Goal: Information Seeking & Learning: Learn about a topic

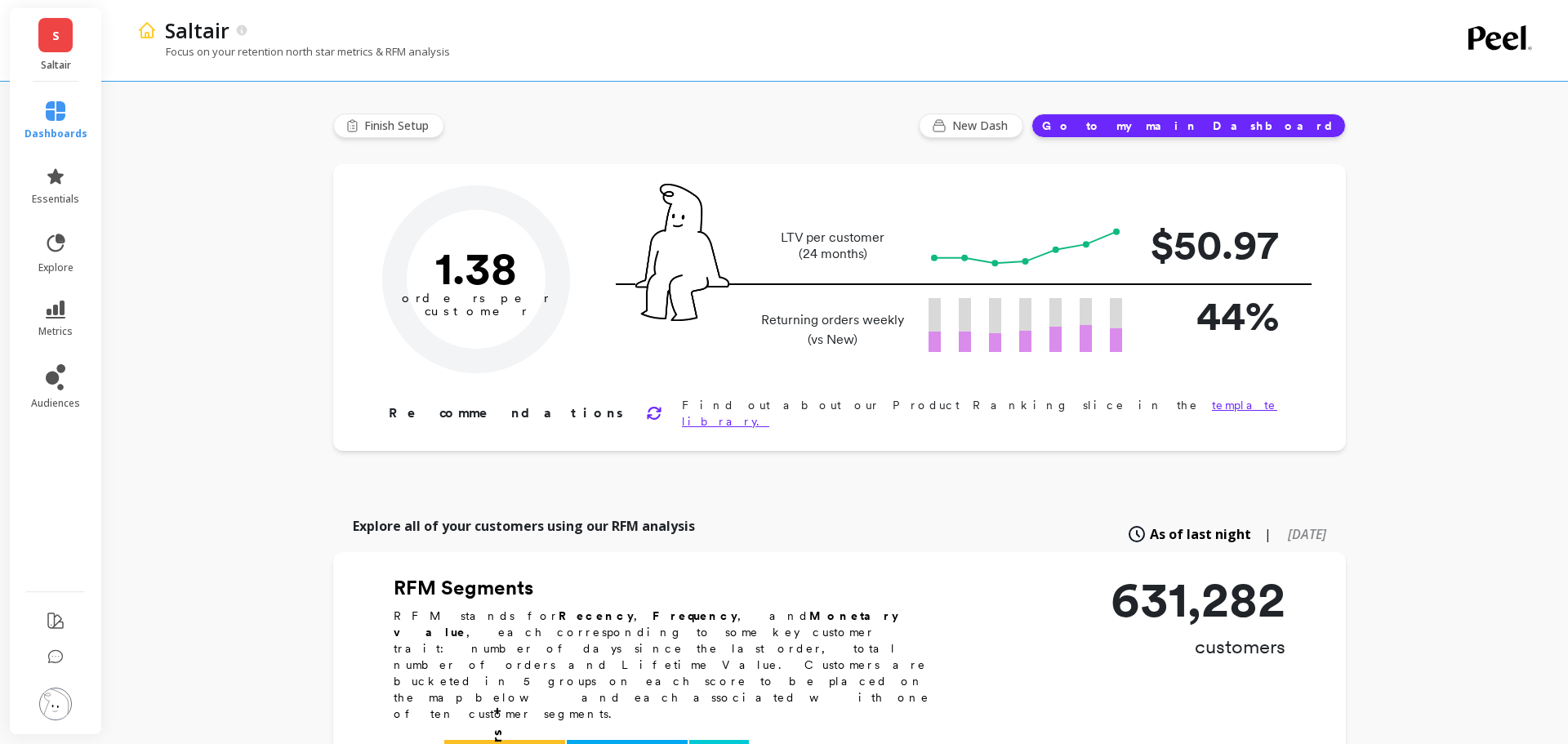
type input "Champions"
type input "43191"
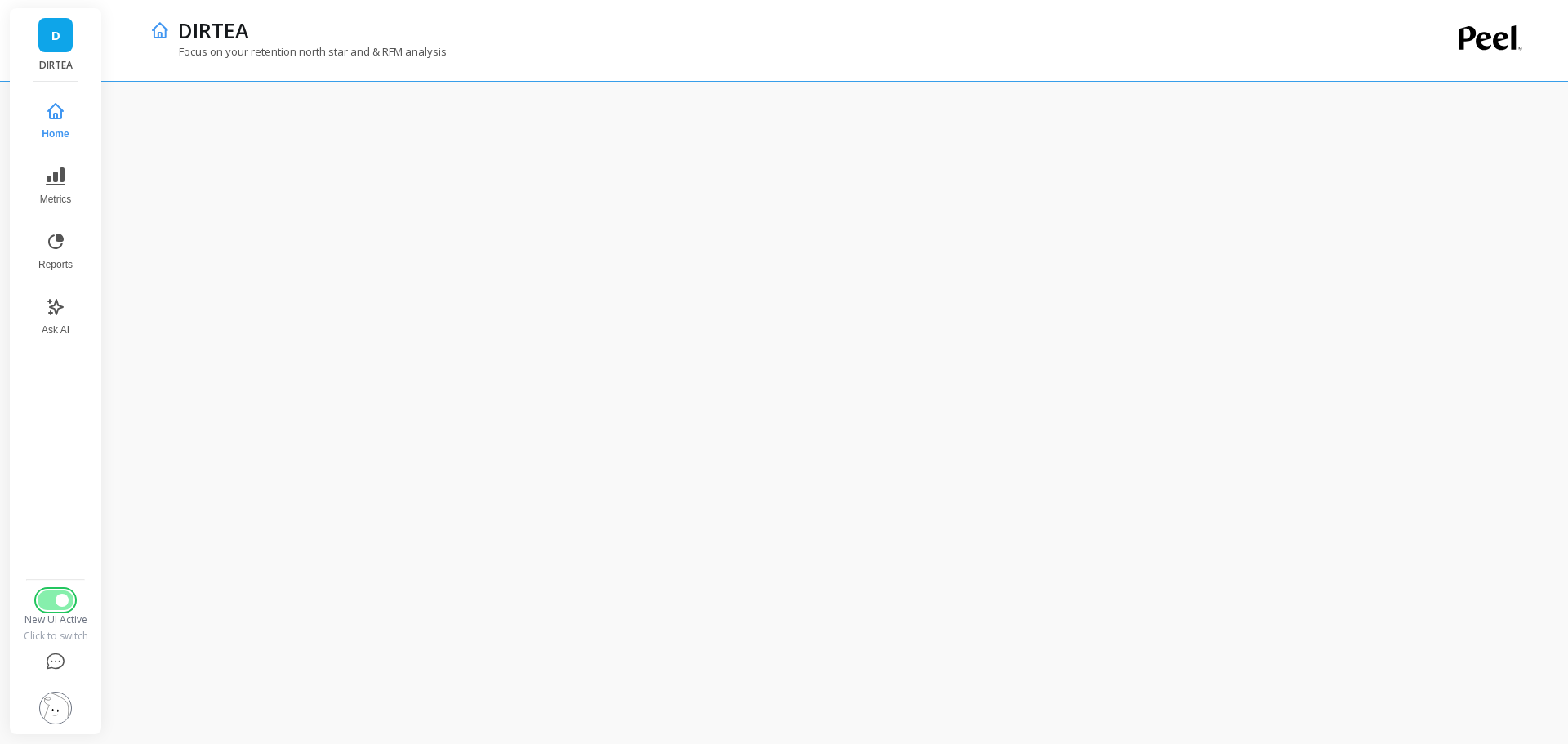
click at [59, 592] on button "Switch to Legacy UI" at bounding box center [55, 600] width 36 height 19
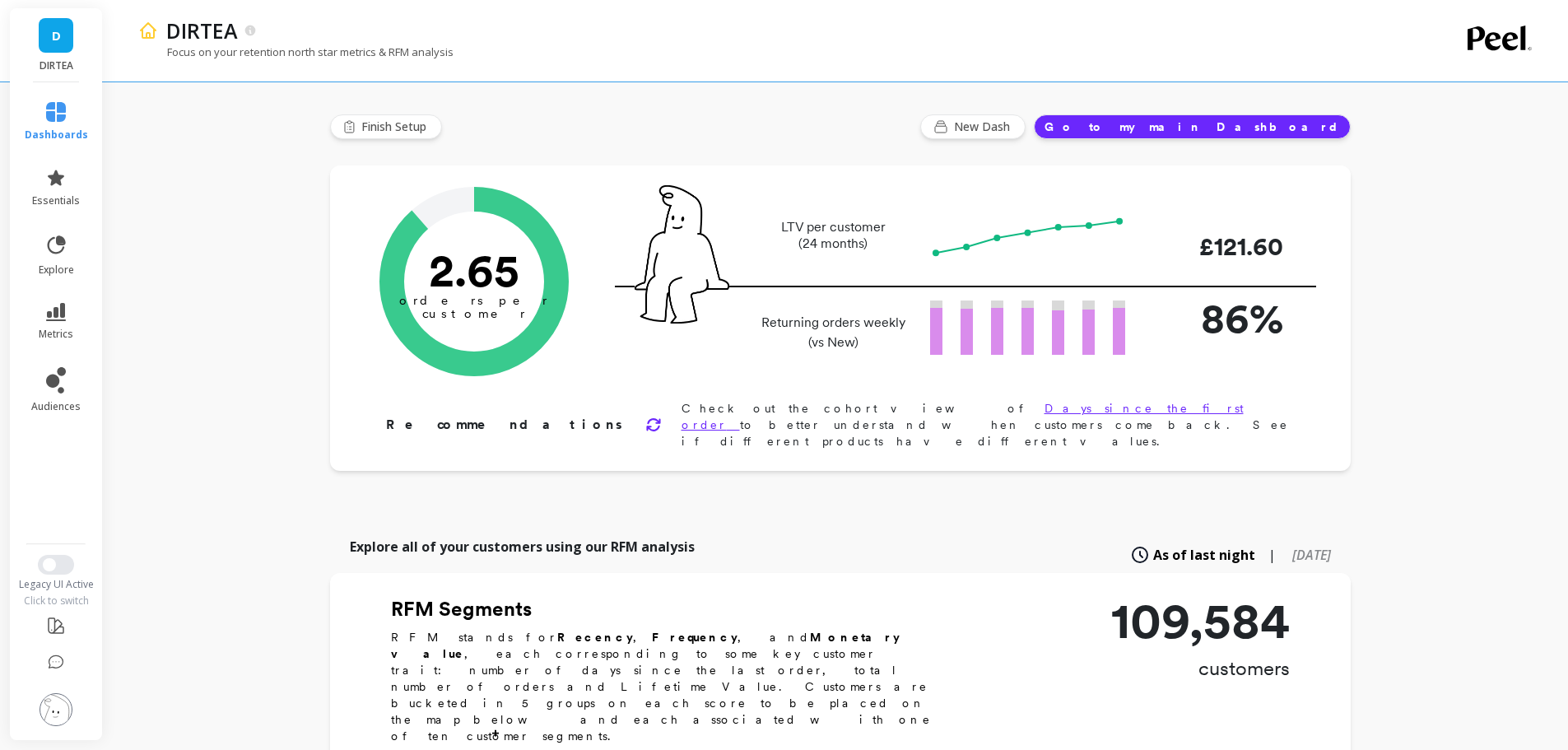
click at [64, 315] on icon at bounding box center [56, 312] width 19 height 18
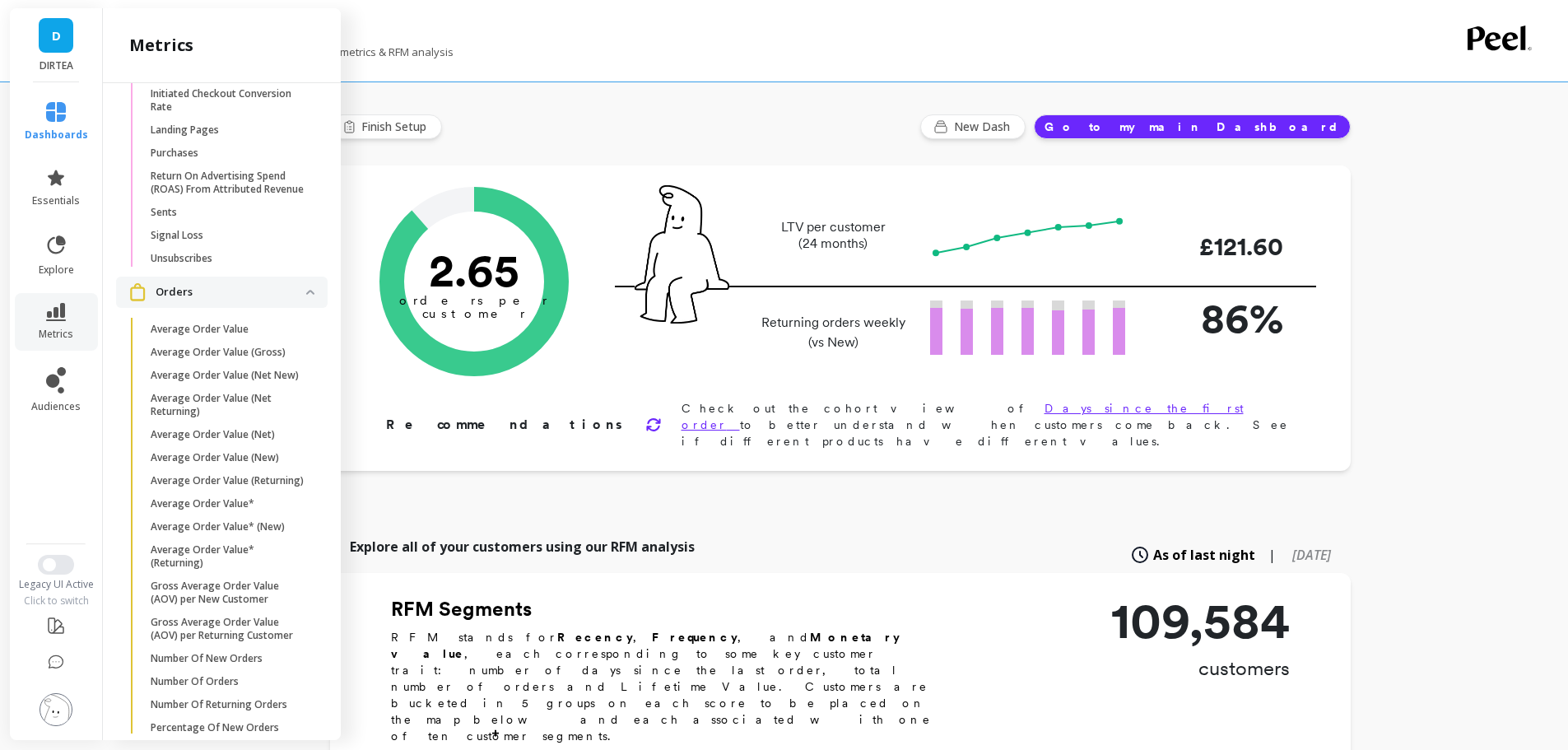
scroll to position [4780, 0]
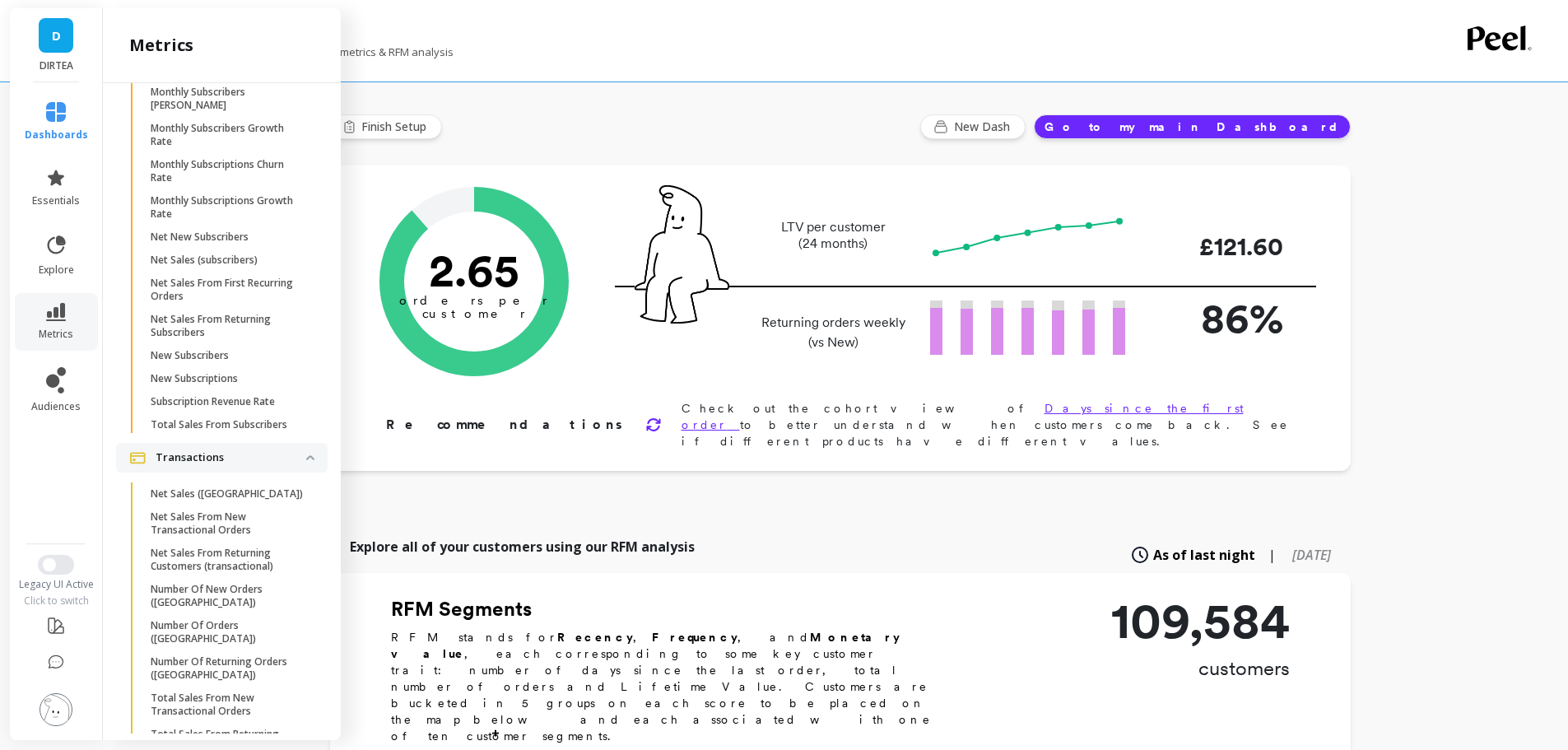
click at [216, 243] on p "Net New Subscribers" at bounding box center [199, 237] width 98 height 14
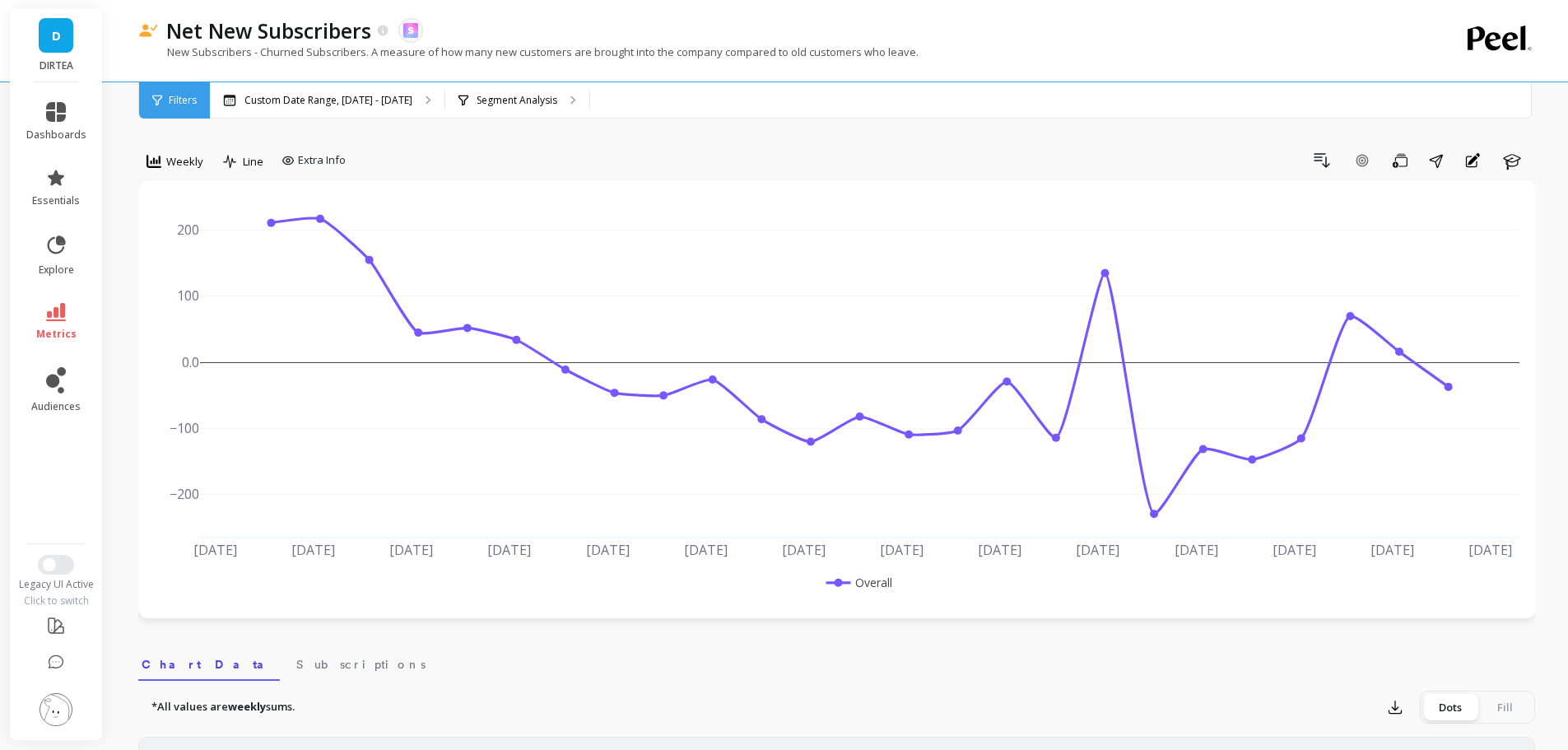
click at [253, 168] on span "Line" at bounding box center [253, 162] width 20 height 16
click at [270, 227] on div "Bar" at bounding box center [275, 230] width 94 height 16
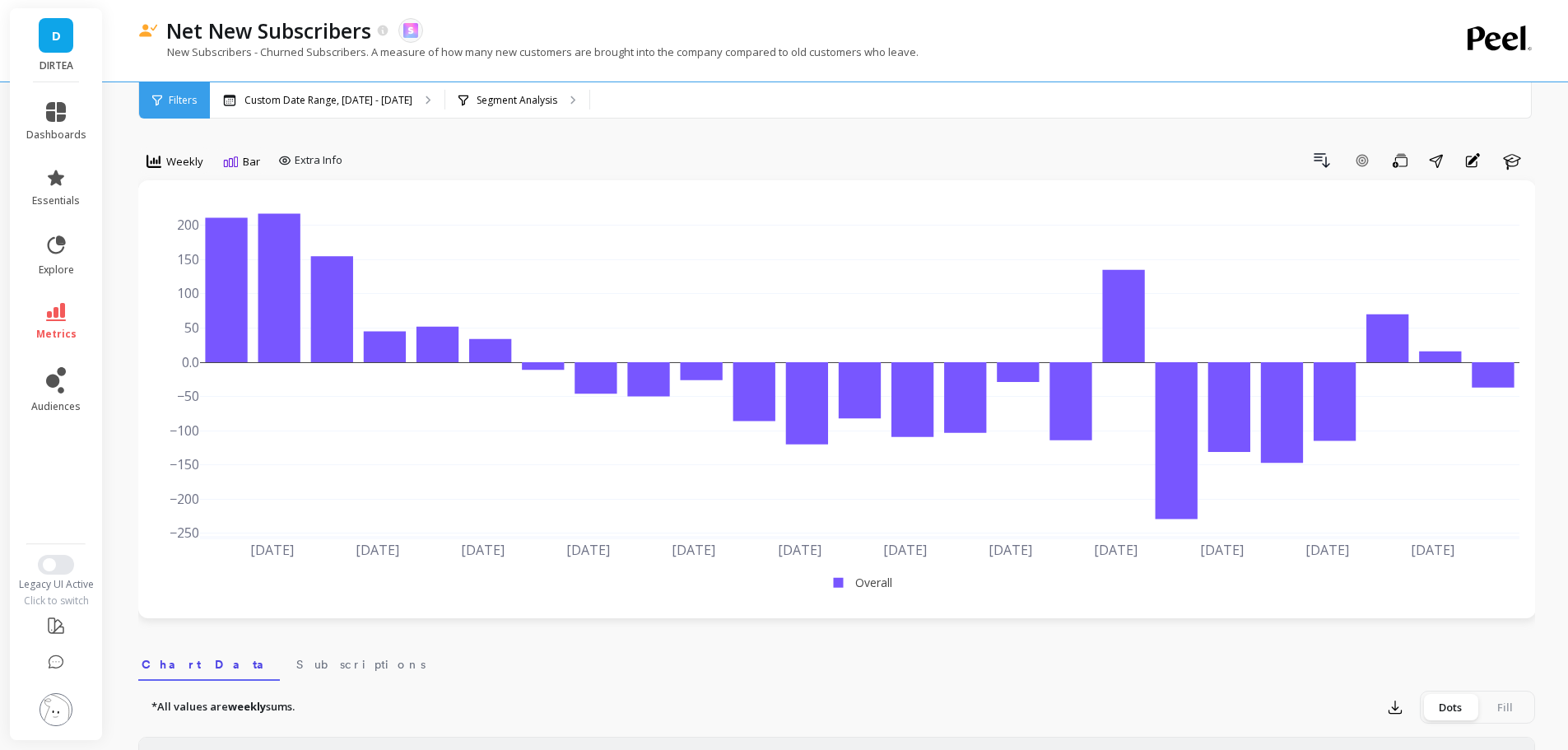
click at [183, 161] on span "Weekly" at bounding box center [185, 162] width 37 height 16
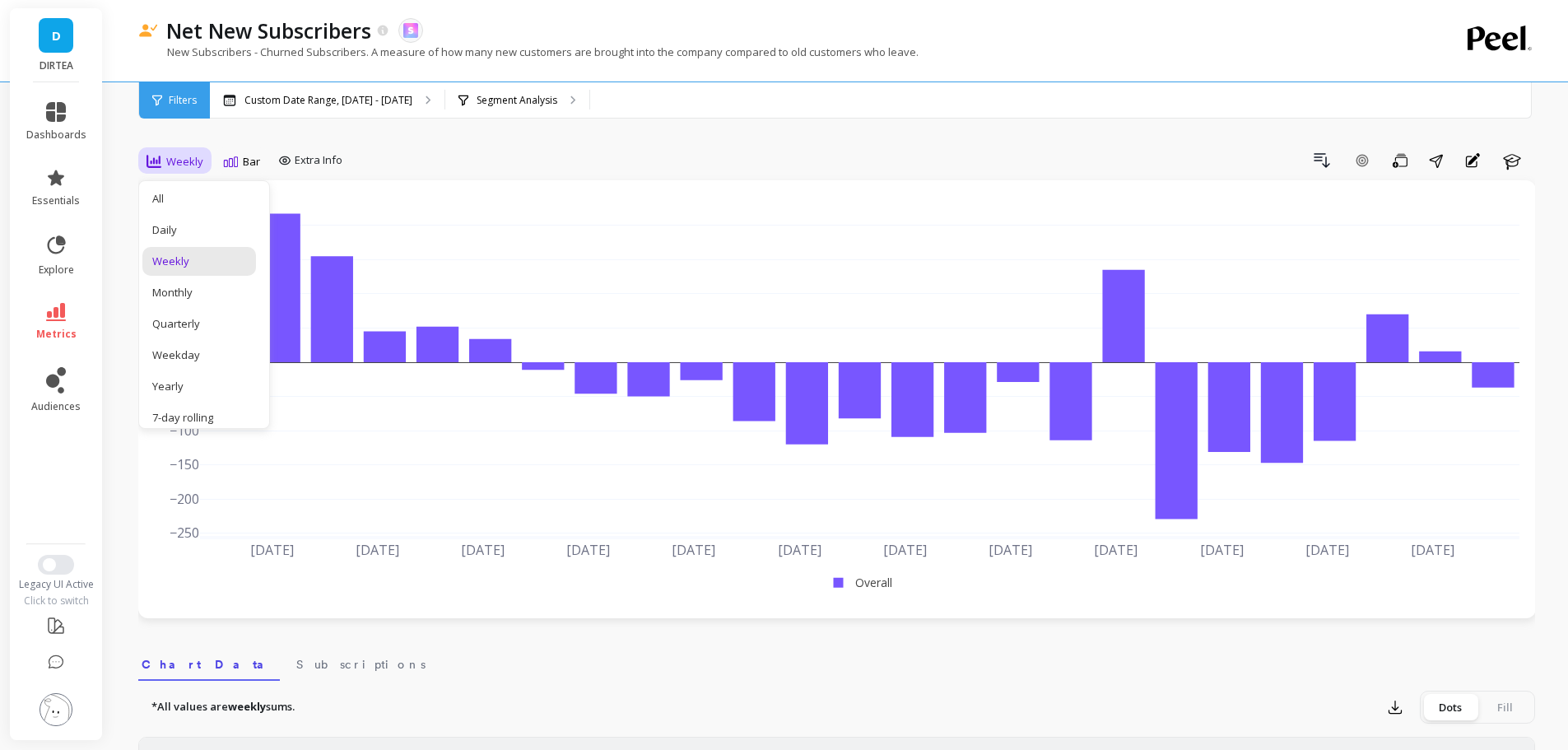
click at [194, 289] on div "Monthly" at bounding box center [199, 293] width 94 height 16
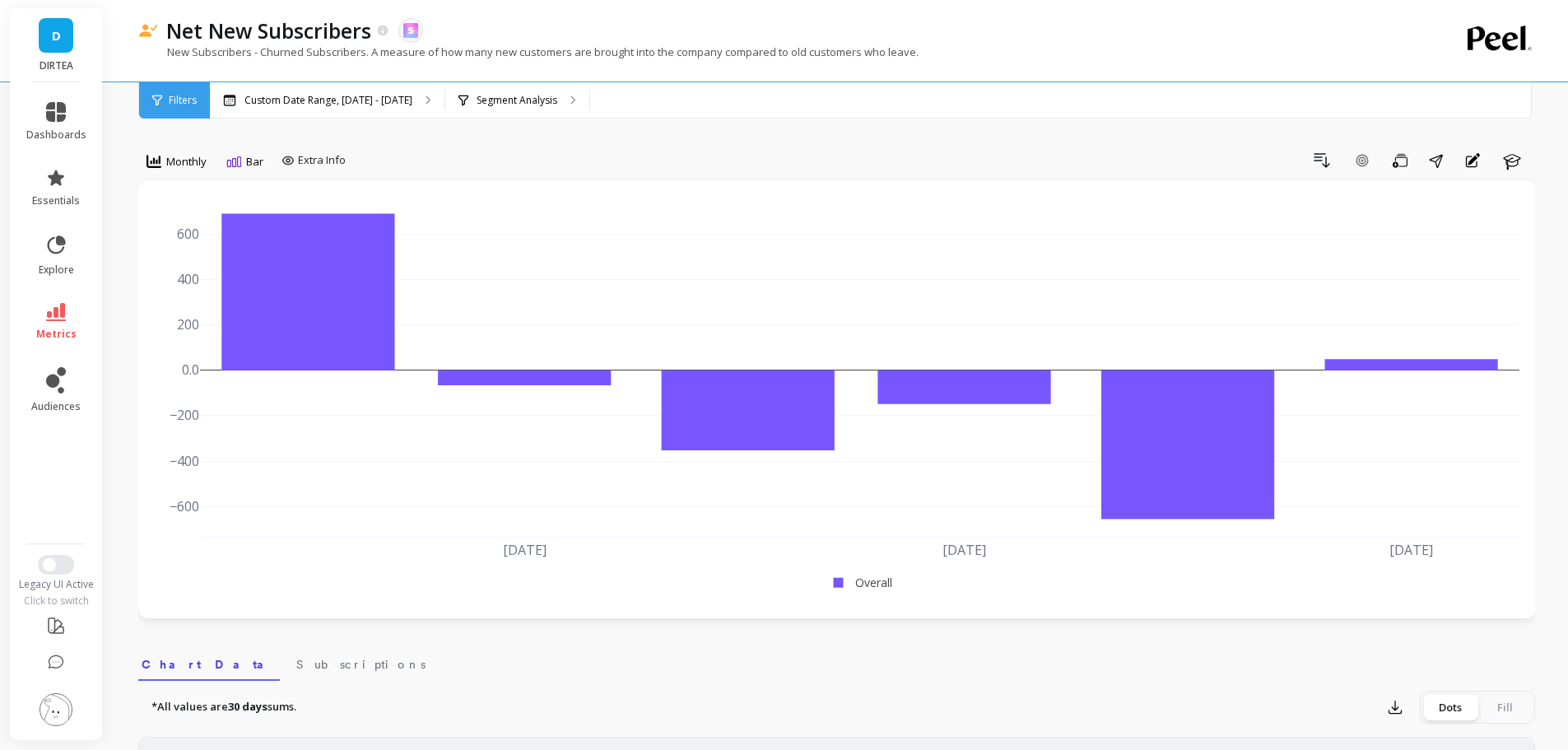
click at [233, 156] on icon at bounding box center [234, 161] width 15 height 11
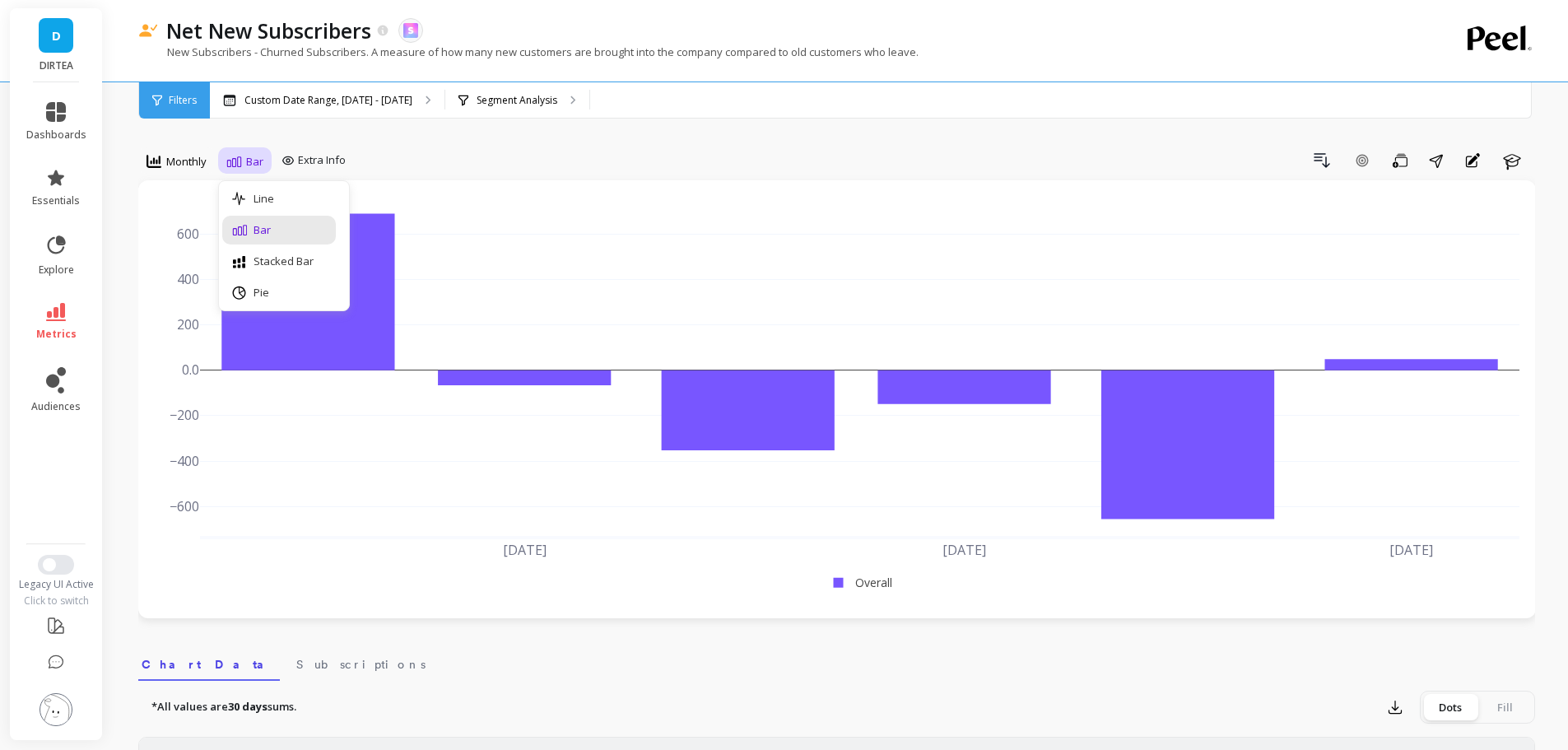
click at [278, 216] on div "Bar" at bounding box center [278, 231] width 113 height 29
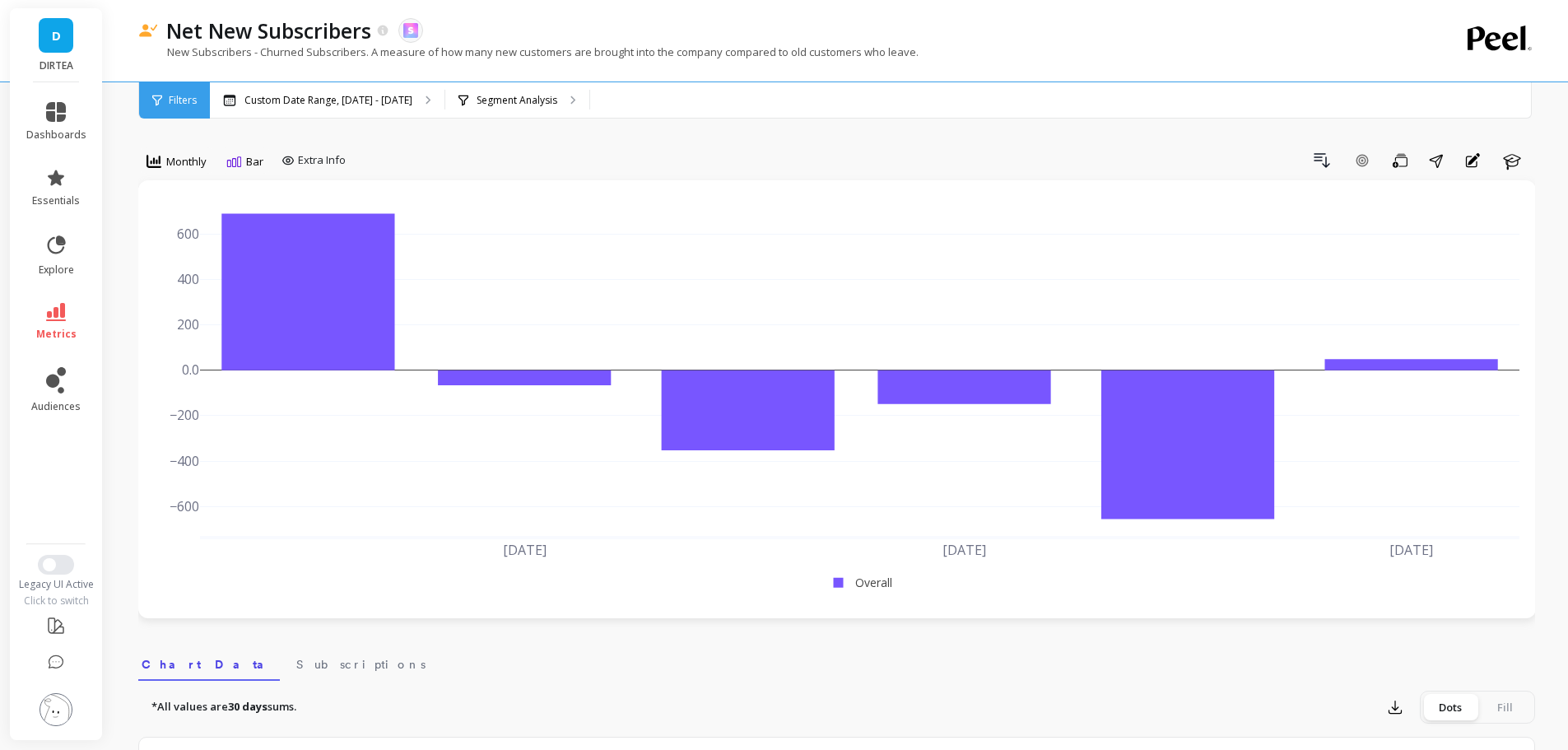
click at [258, 161] on span "Bar" at bounding box center [255, 162] width 17 height 16
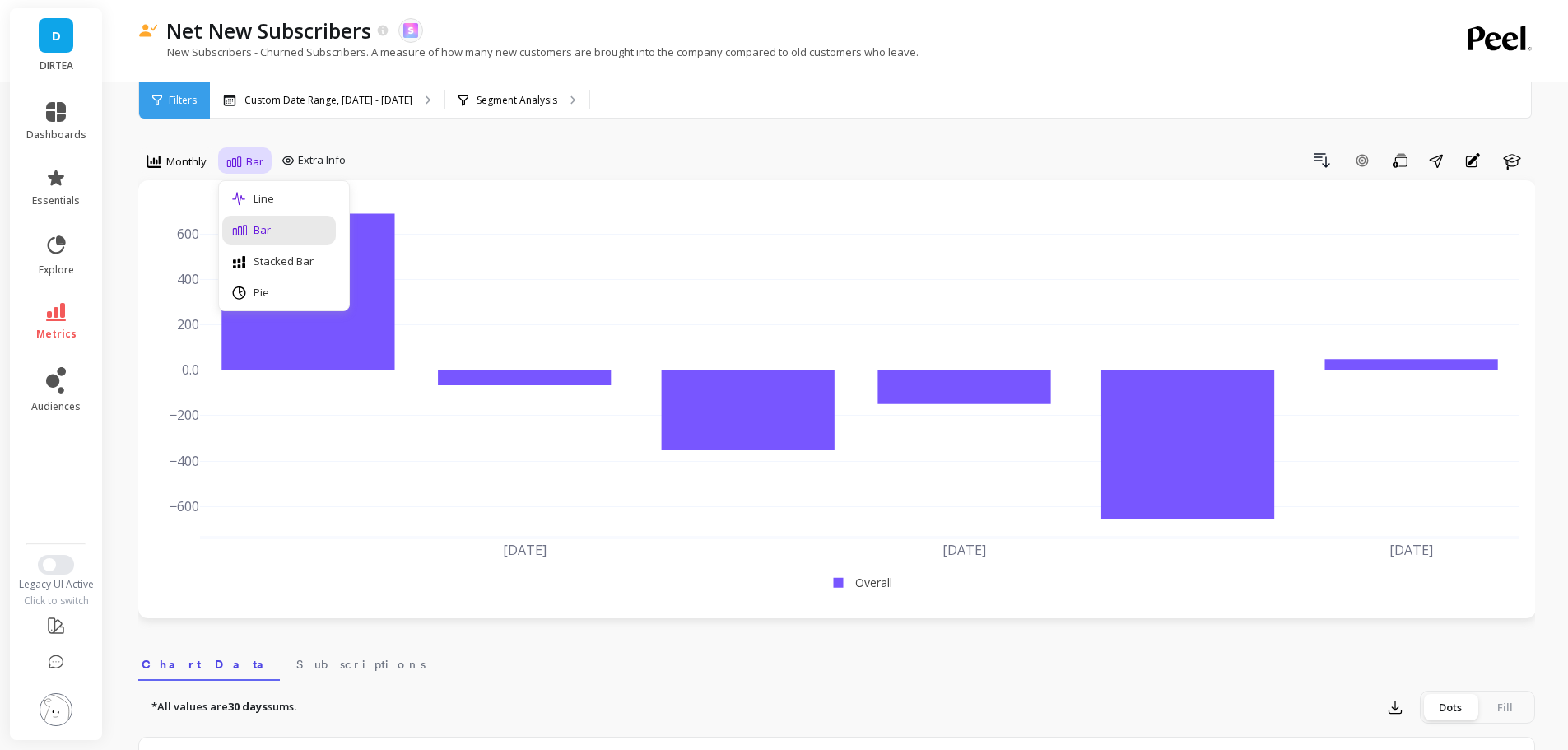
click at [271, 193] on div "Line" at bounding box center [279, 199] width 94 height 16
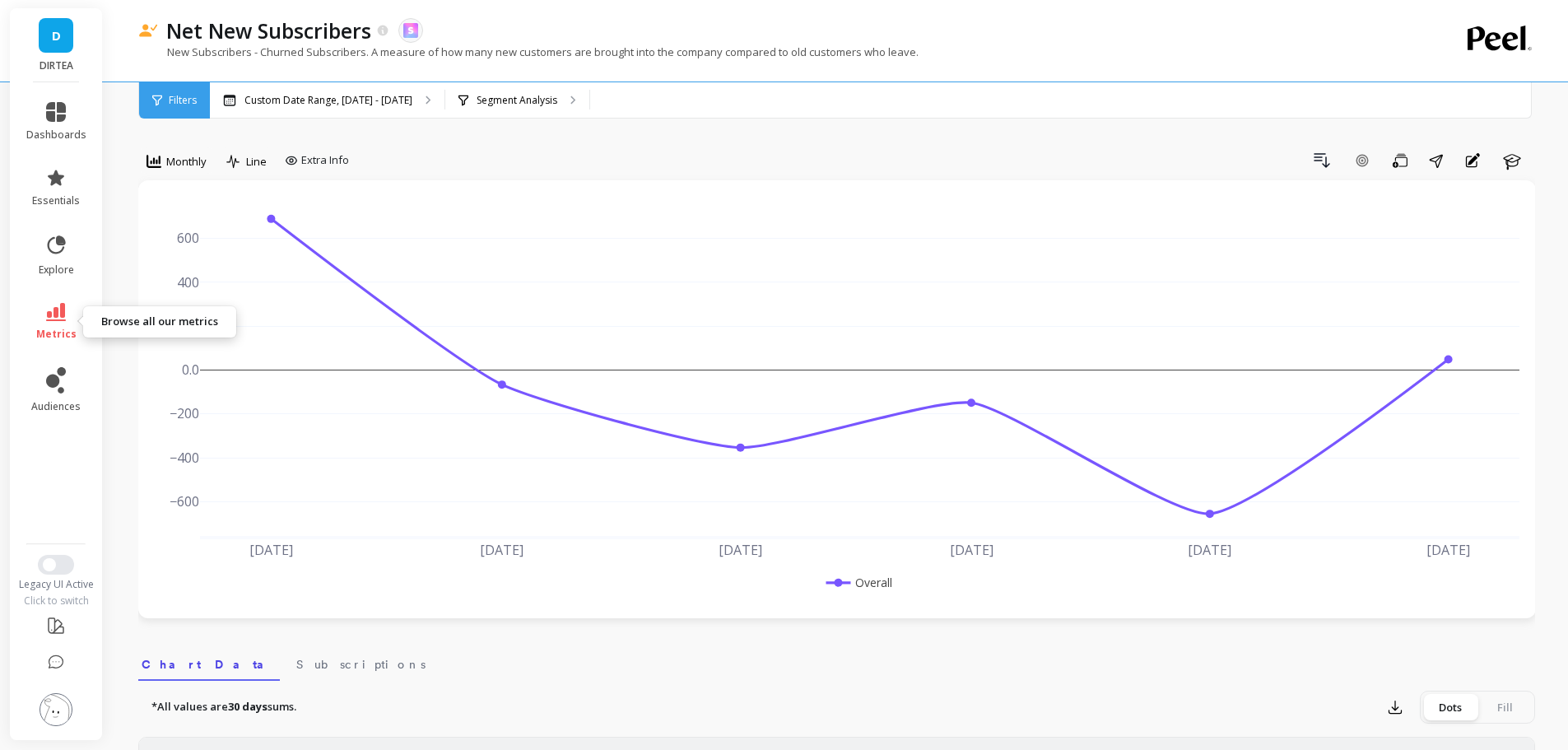
click at [65, 325] on link "metrics" at bounding box center [56, 322] width 60 height 38
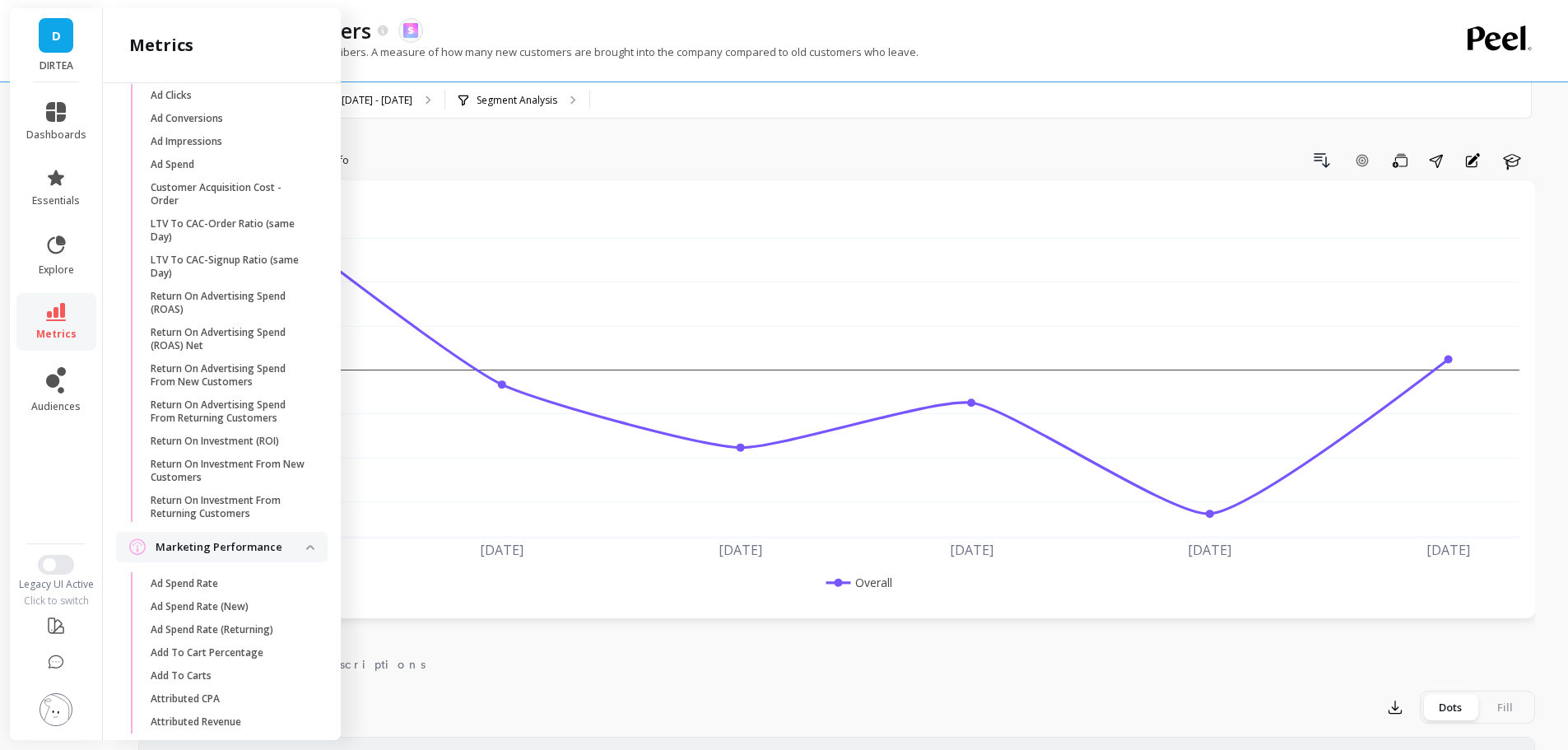
scroll to position [4780, 0]
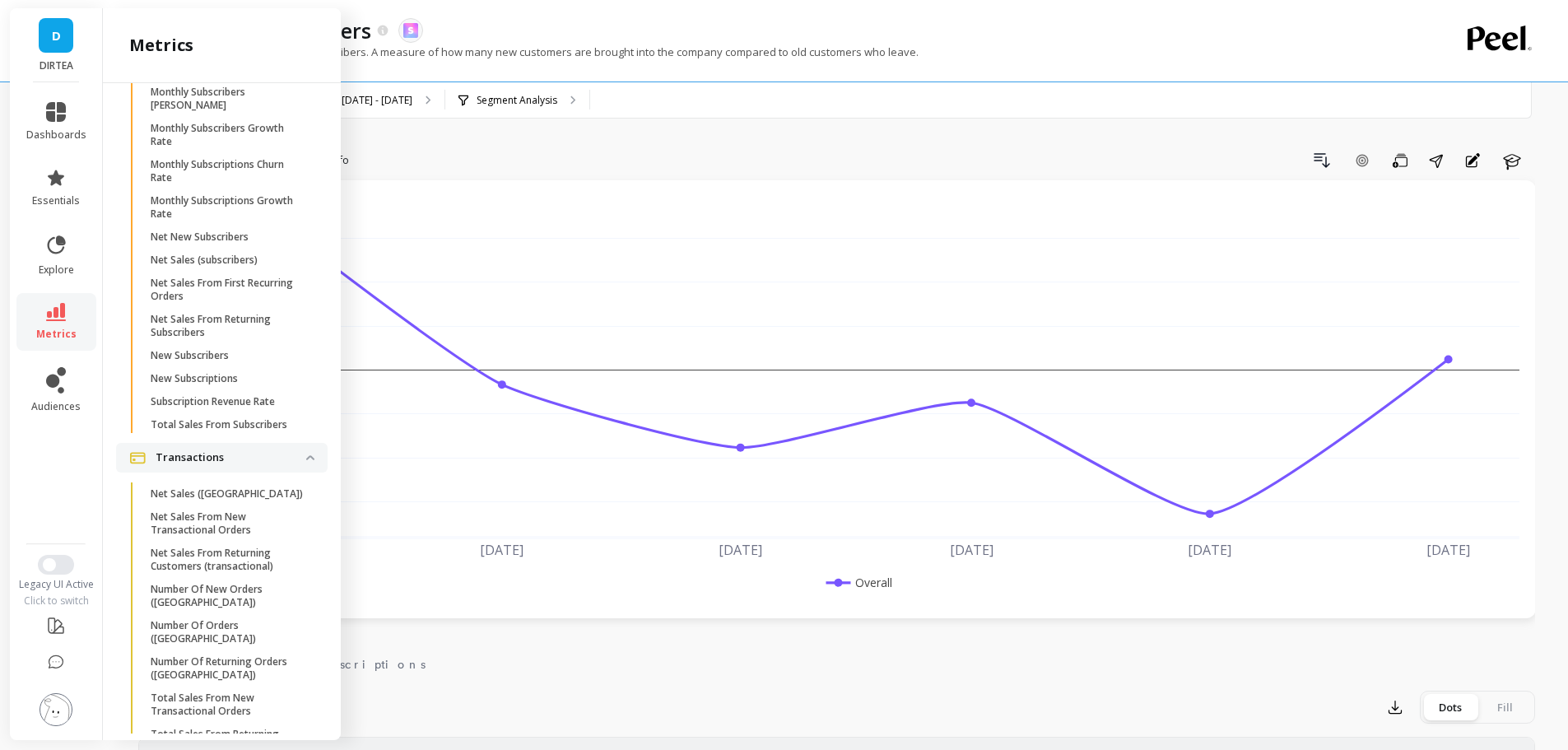
click at [644, 150] on div "Drill Down Add Goal Save Share Annotations Learn" at bounding box center [945, 160] width 1179 height 26
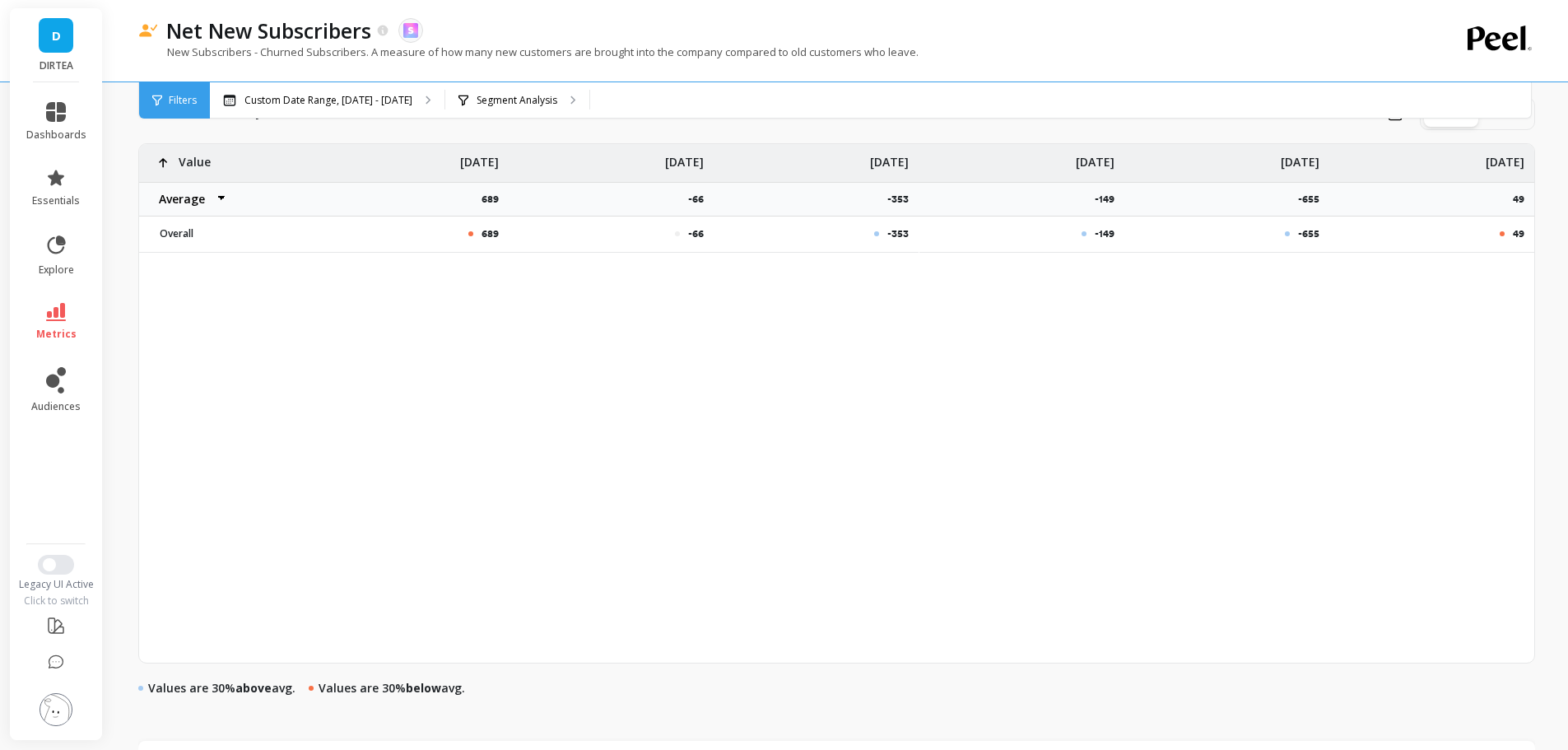
scroll to position [517, 0]
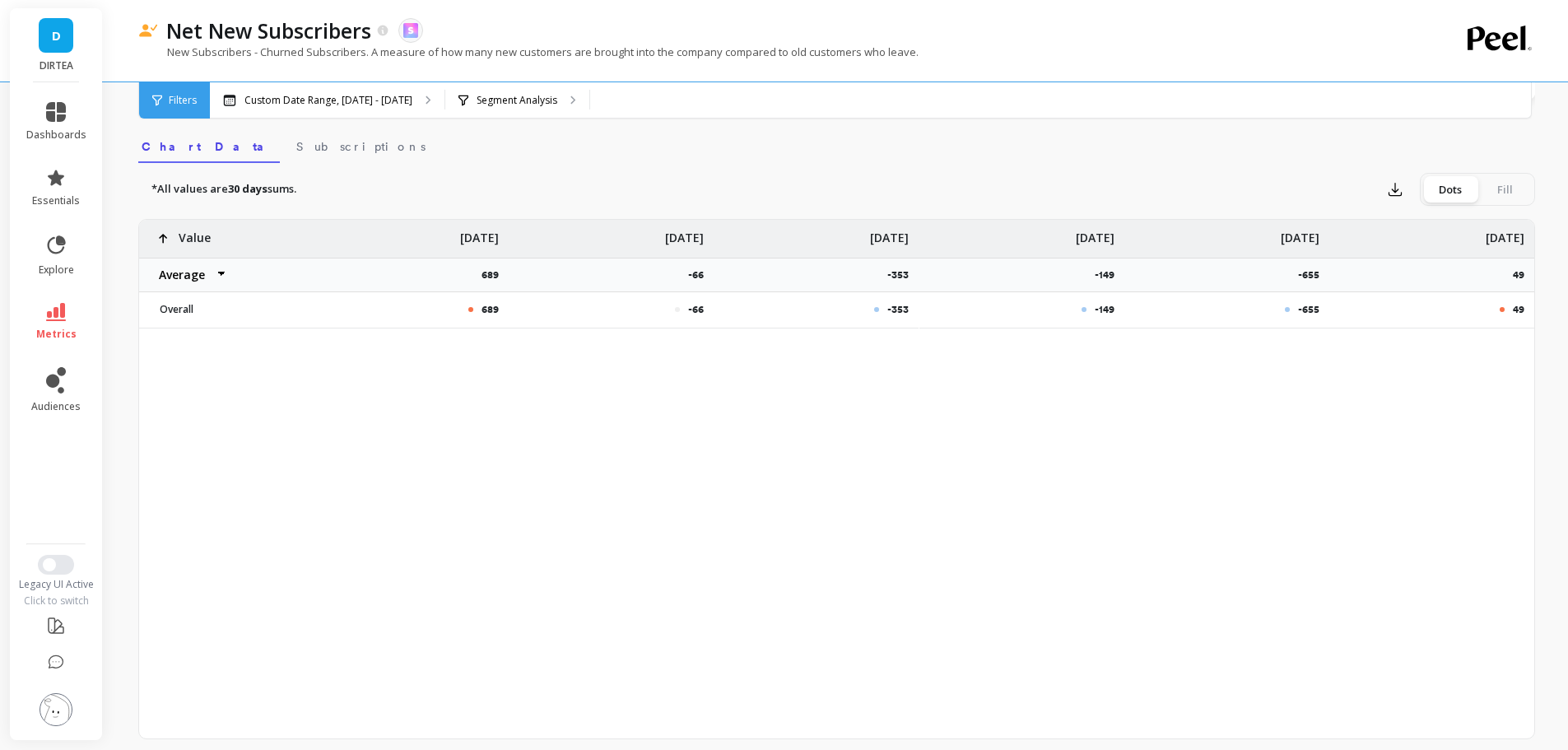
click at [78, 325] on link "metrics" at bounding box center [56, 322] width 60 height 38
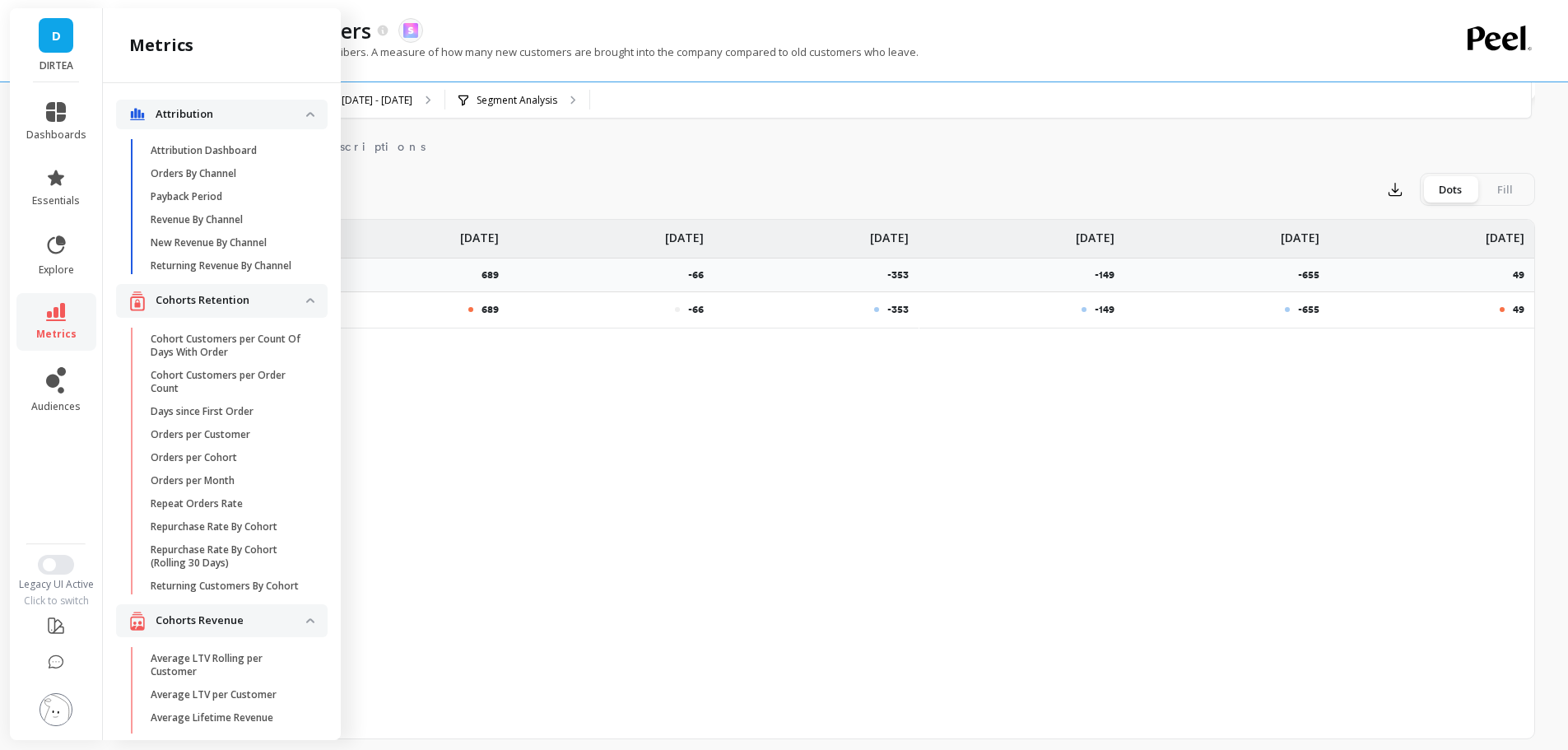
scroll to position [4780, 0]
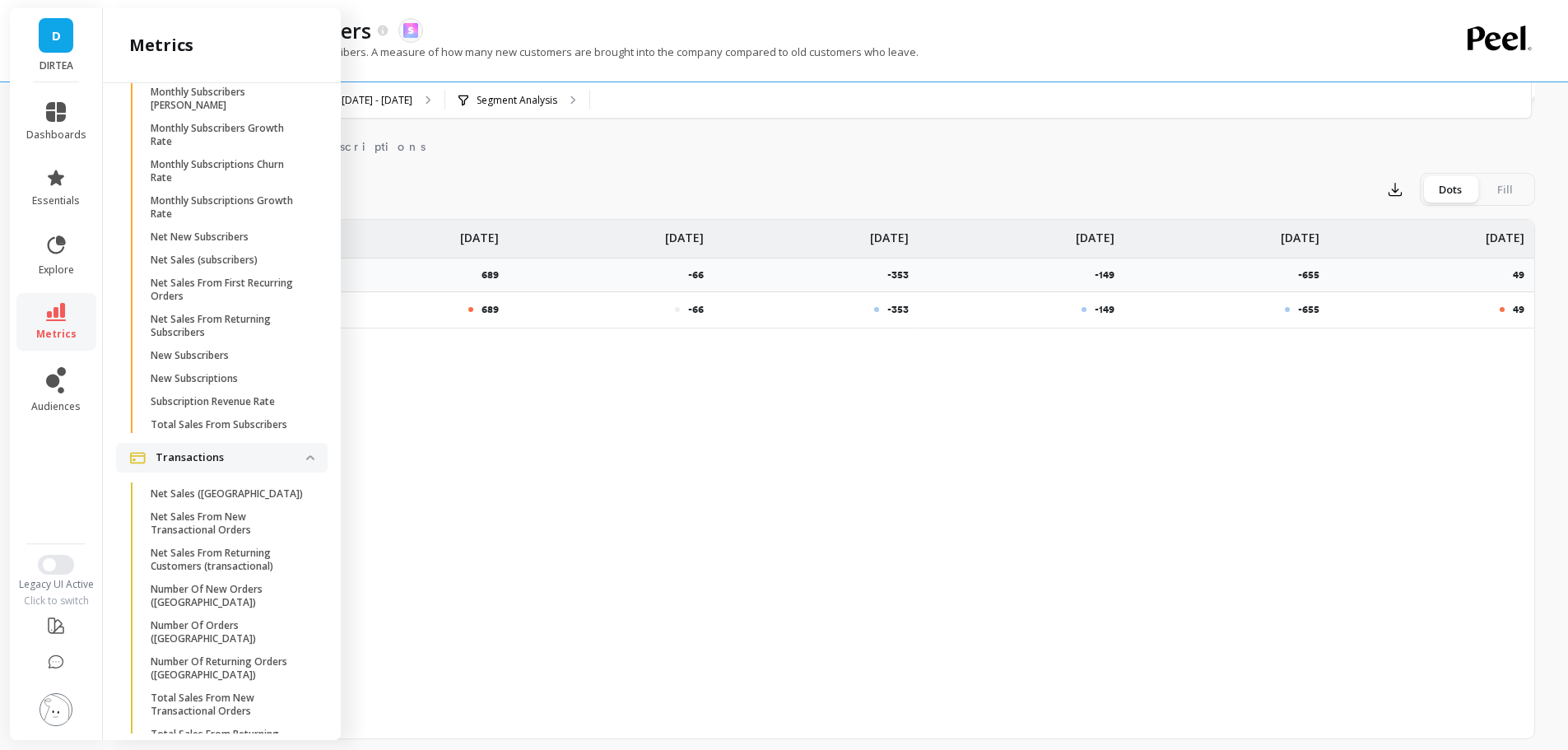
click at [237, 362] on span "New Subscribers" at bounding box center [229, 356] width 157 height 14
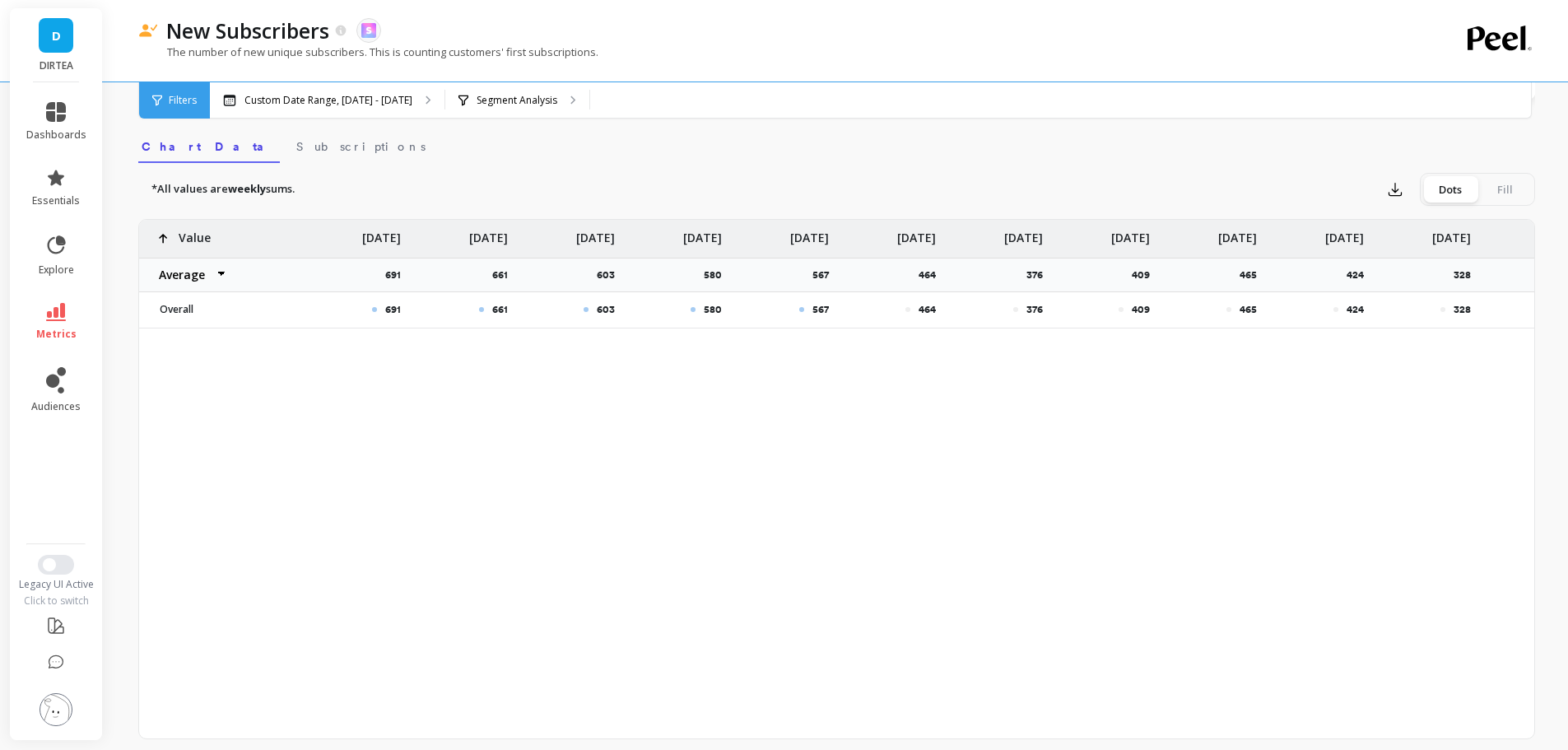
click at [356, 103] on p "Custom Date Range, [DATE] - [DATE]" at bounding box center [328, 101] width 168 height 14
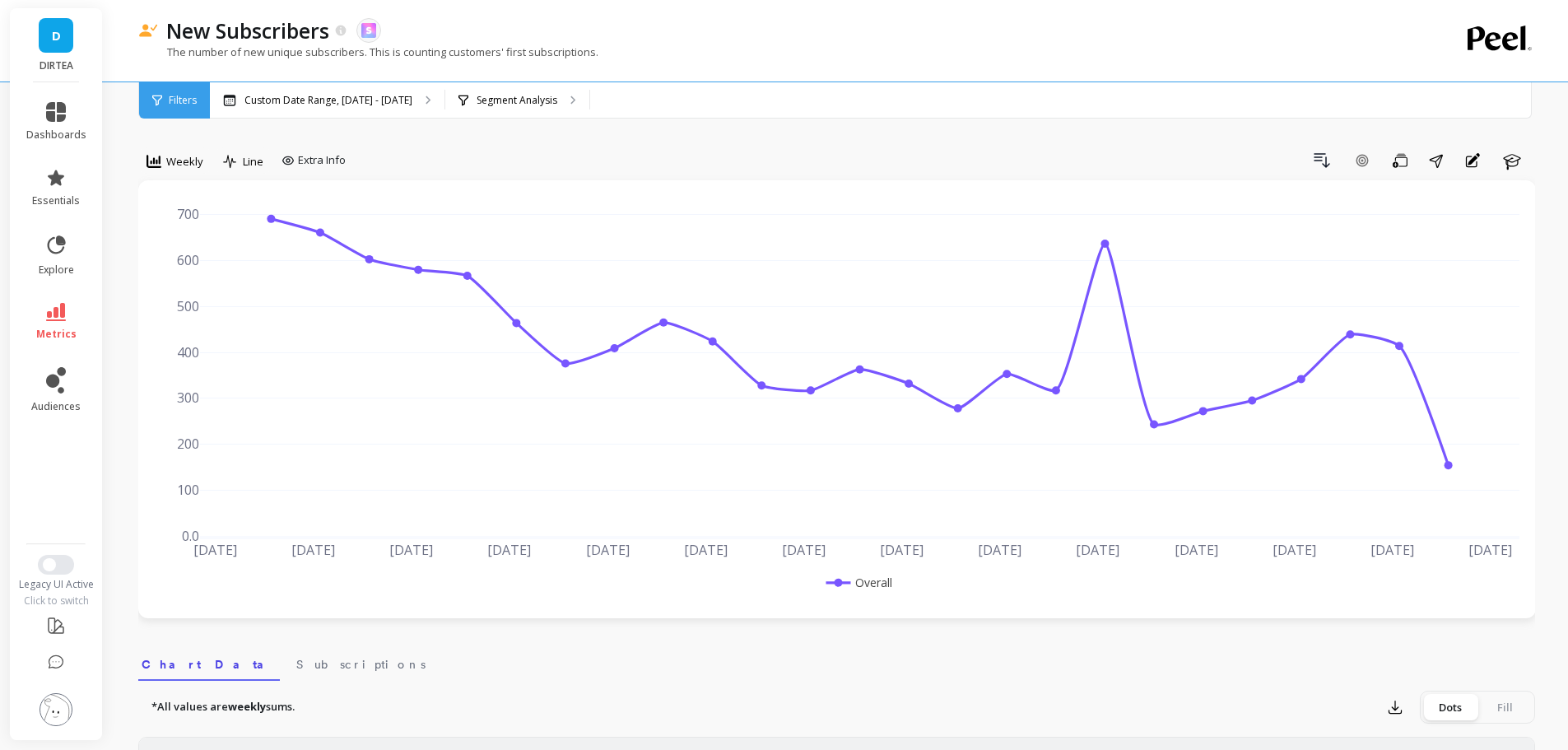
click at [192, 164] on span "Weekly" at bounding box center [185, 162] width 37 height 16
click at [210, 287] on div "Monthly" at bounding box center [199, 293] width 94 height 16
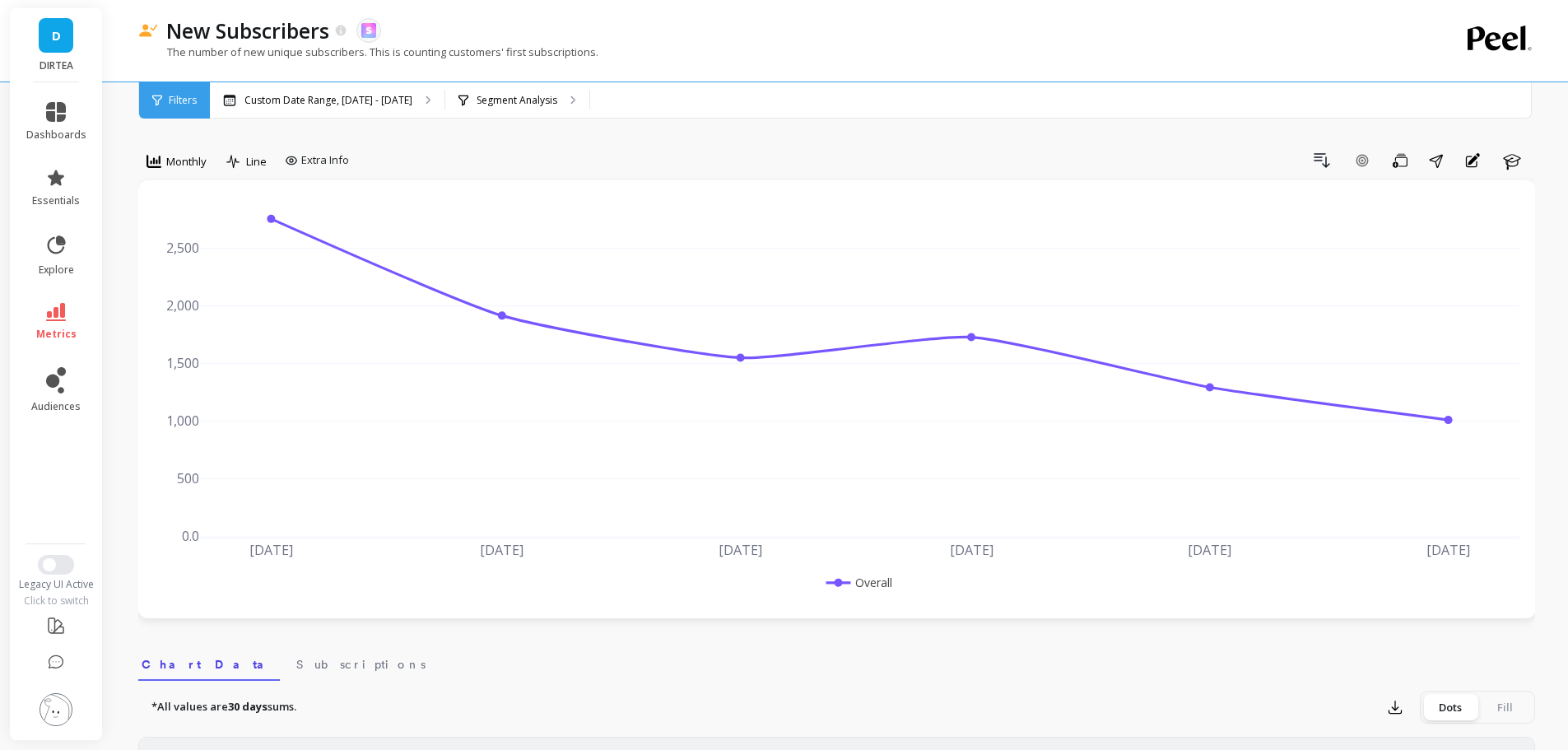
click at [59, 325] on link "metrics" at bounding box center [56, 322] width 60 height 38
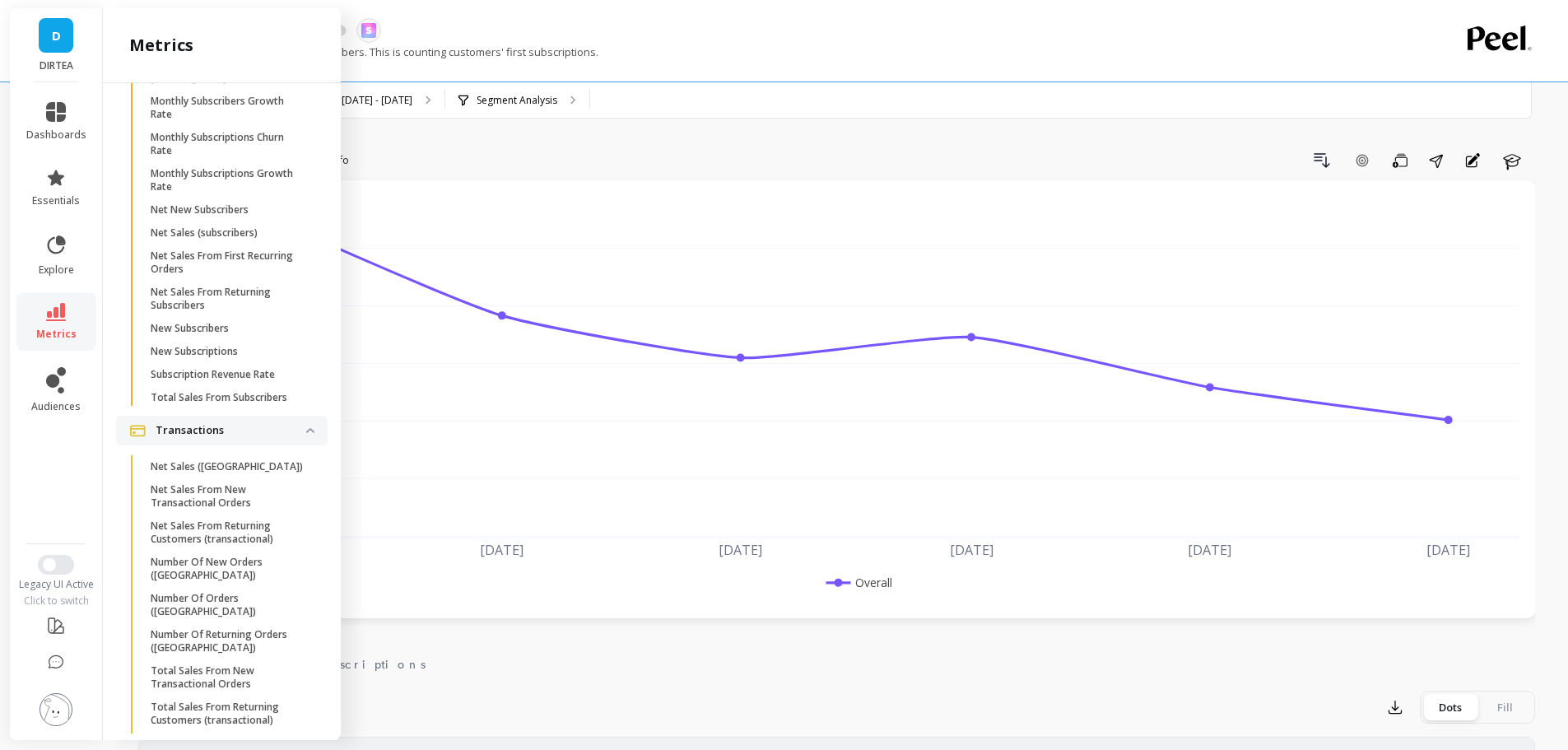
scroll to position [4777, 0]
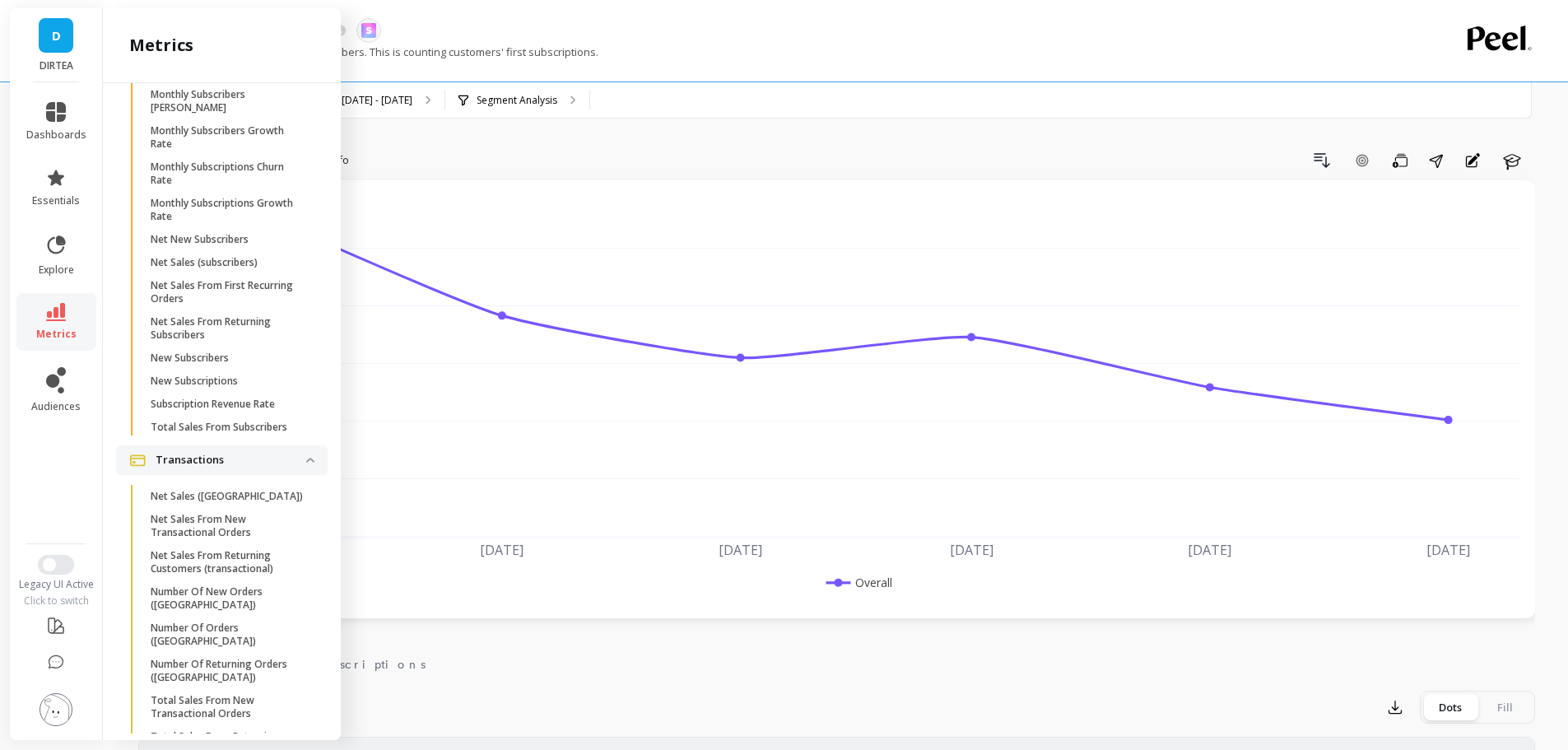
click at [233, 246] on p "Net New Subscribers" at bounding box center [199, 239] width 98 height 14
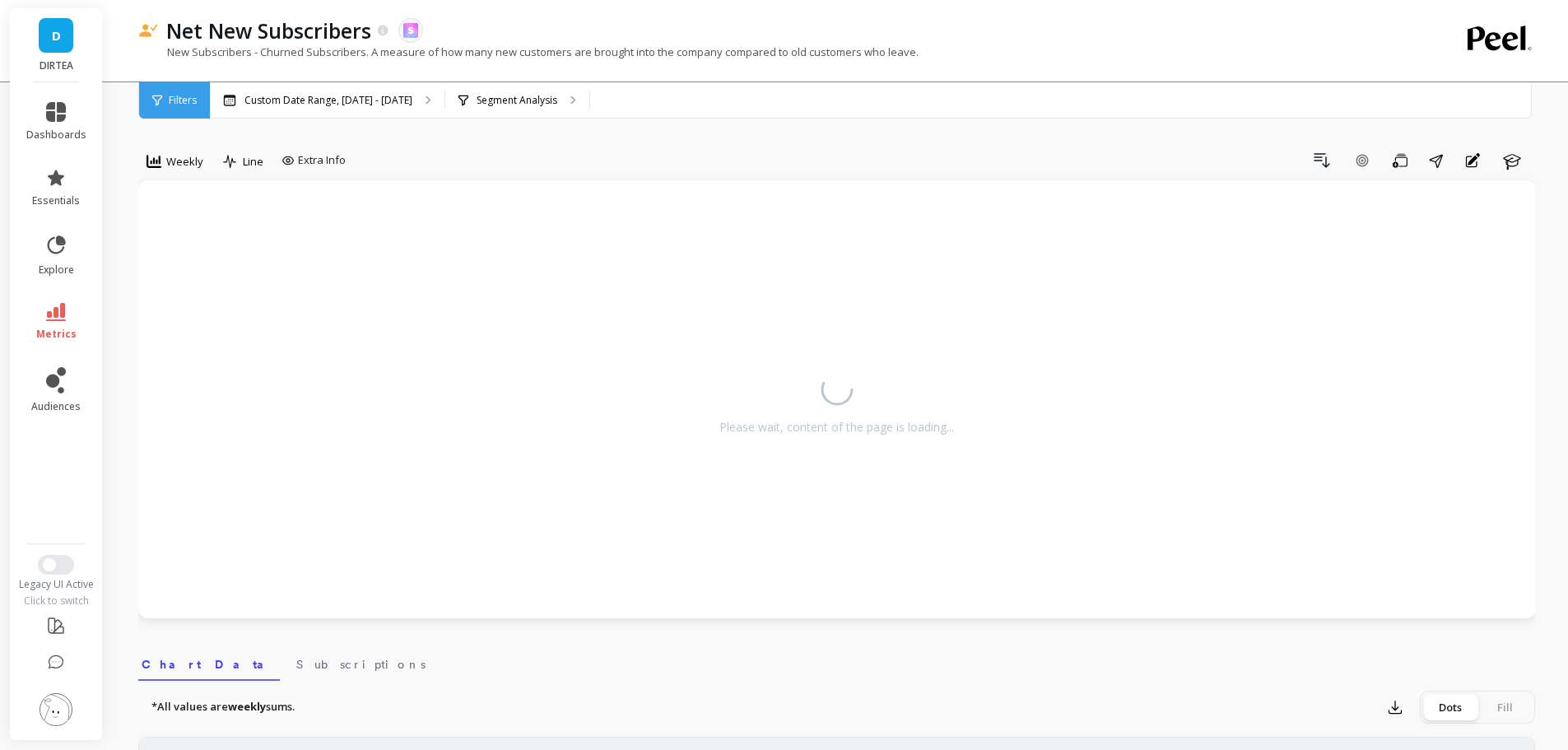
click at [556, 161] on div "Drill Down Add Goal Save Share Annotations Learn" at bounding box center [944, 160] width 1183 height 26
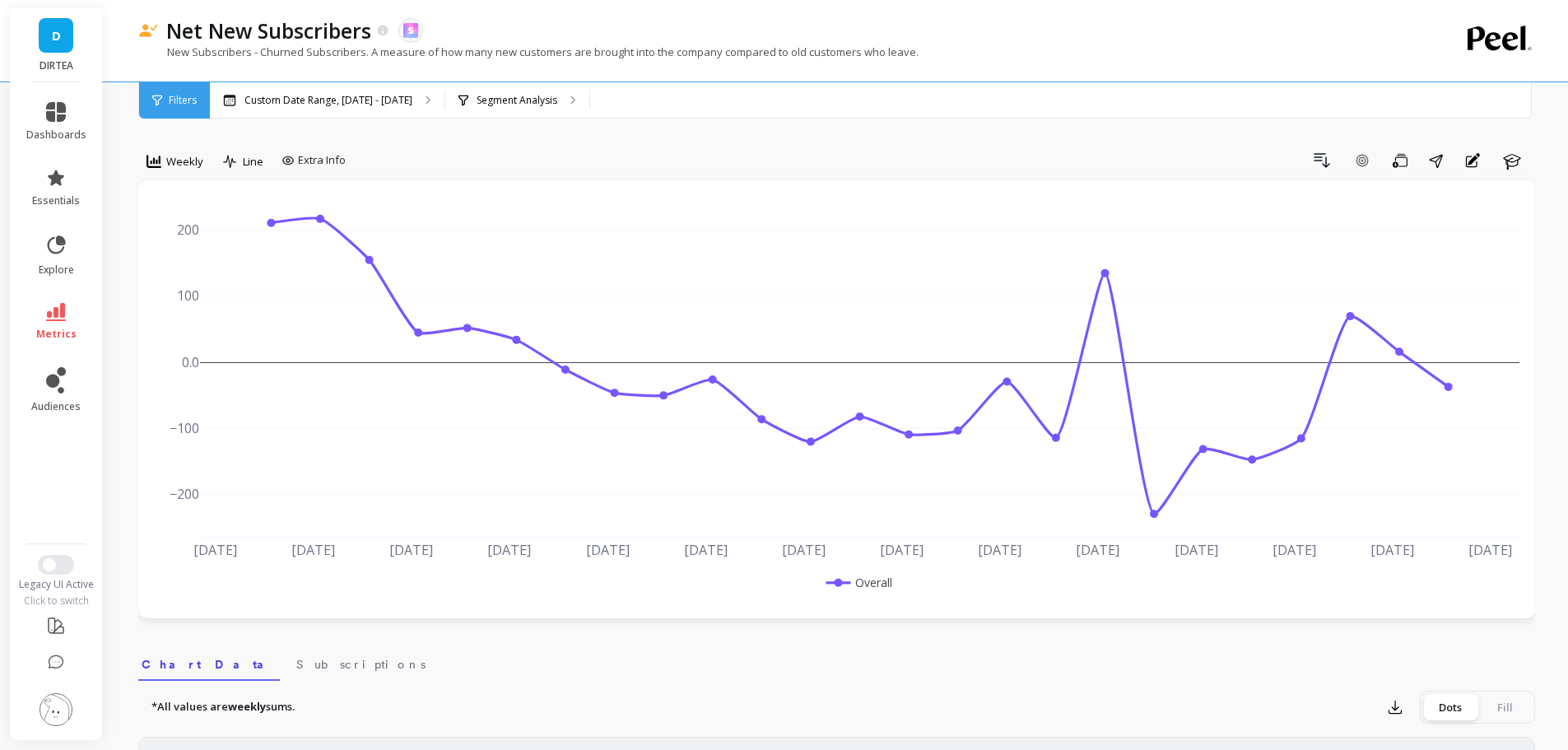
click at [177, 173] on div "Weekly" at bounding box center [174, 161] width 67 height 28
click at [212, 289] on div "Monthly" at bounding box center [199, 293] width 94 height 16
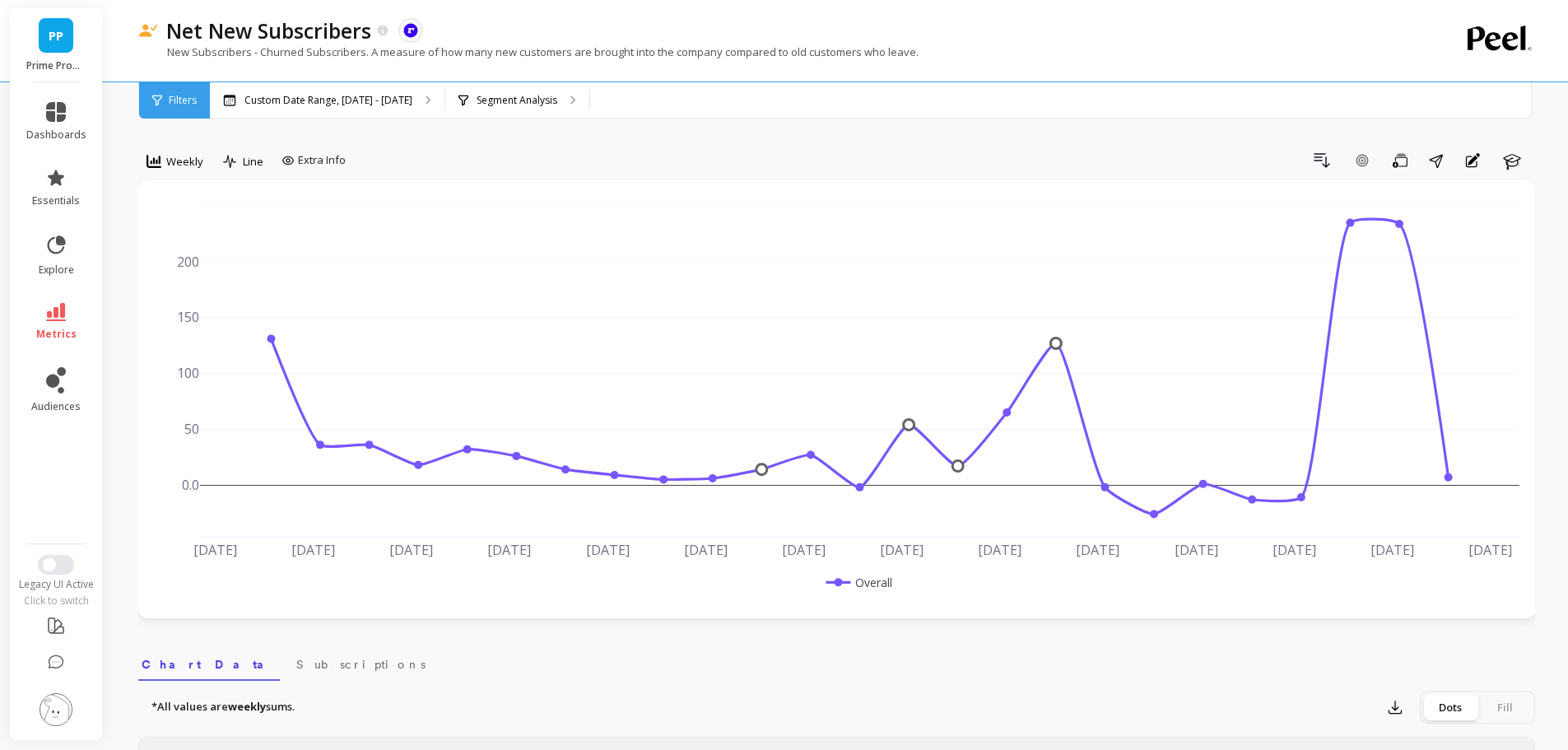
click at [64, 36] on link "PP" at bounding box center [56, 36] width 35 height 35
click at [184, 161] on span "Weekly" at bounding box center [185, 162] width 37 height 16
click at [191, 298] on div "Monthly" at bounding box center [199, 293] width 94 height 16
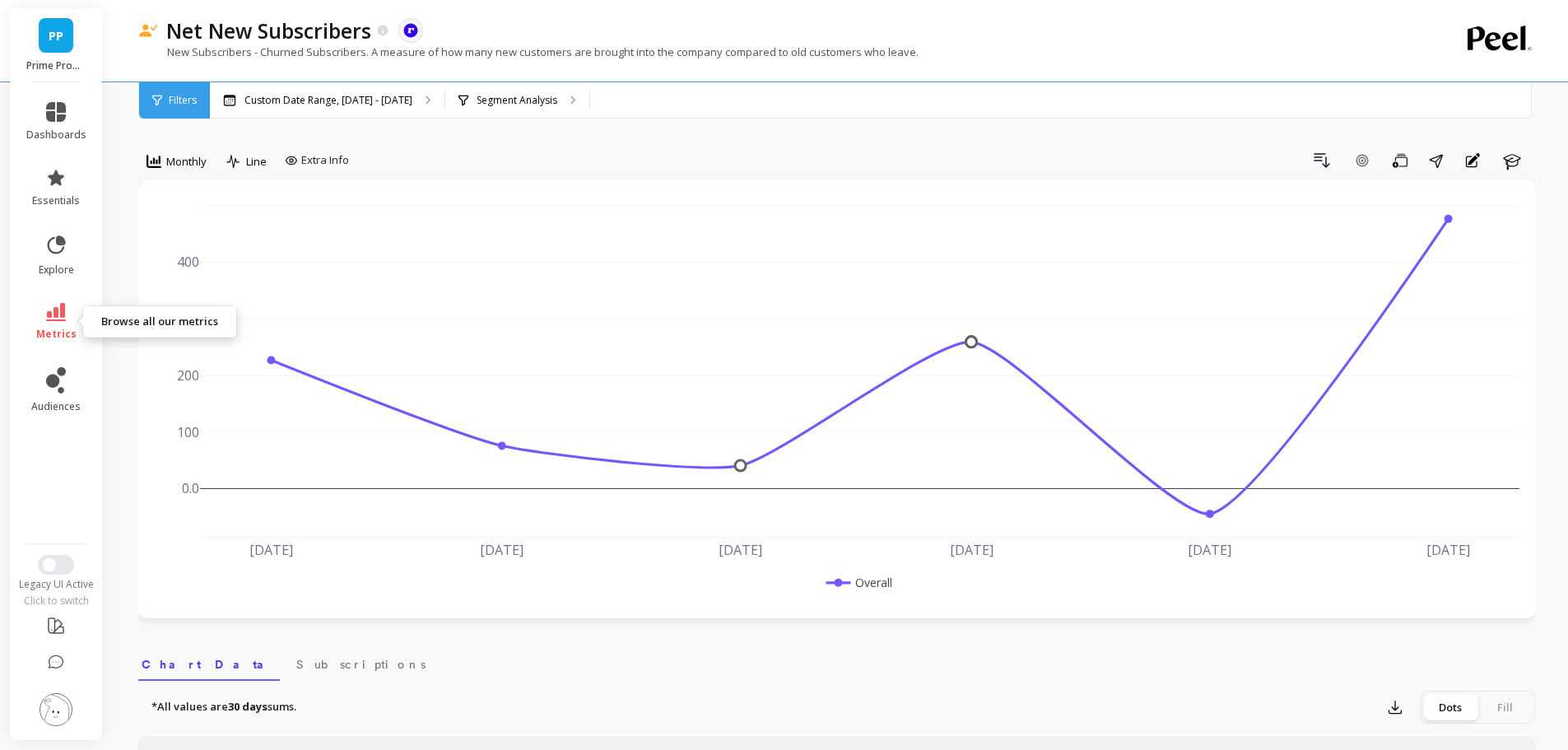
click at [64, 320] on icon at bounding box center [56, 312] width 19 height 18
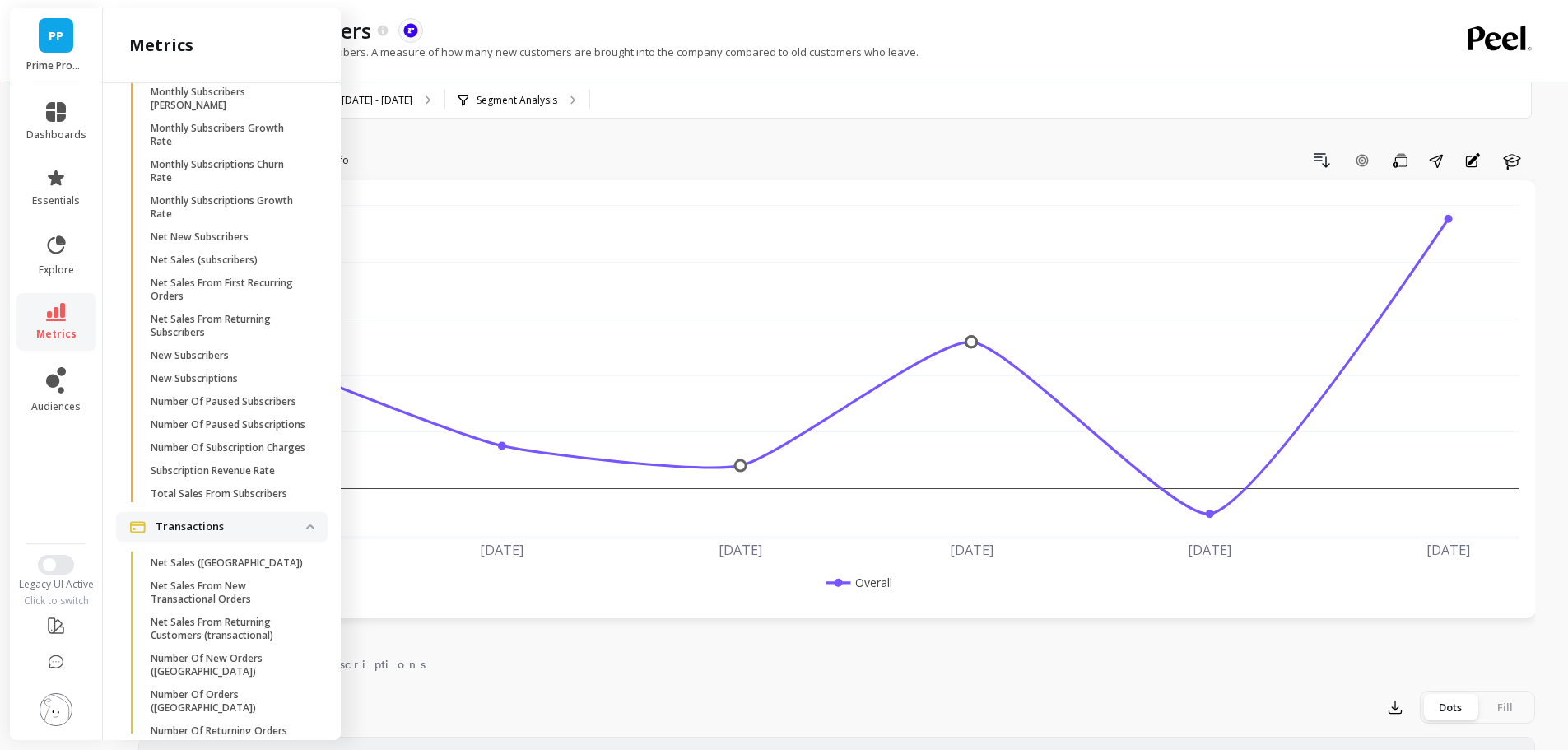
scroll to position [4898, 0]
click at [210, 362] on p "New Subscribers" at bounding box center [189, 356] width 78 height 14
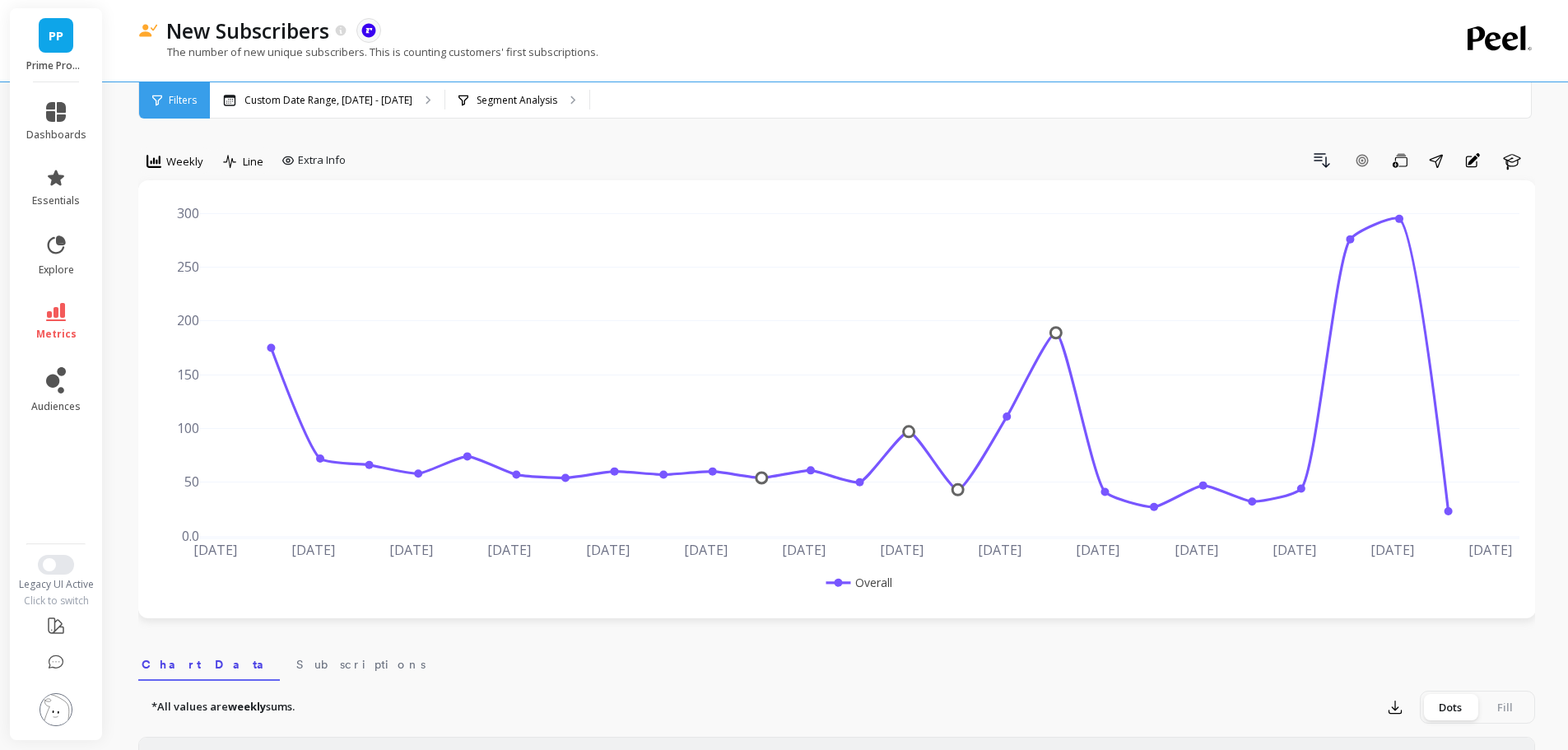
click at [157, 166] on icon at bounding box center [153, 161] width 15 height 15
click at [210, 290] on div "Monthly" at bounding box center [199, 293] width 94 height 16
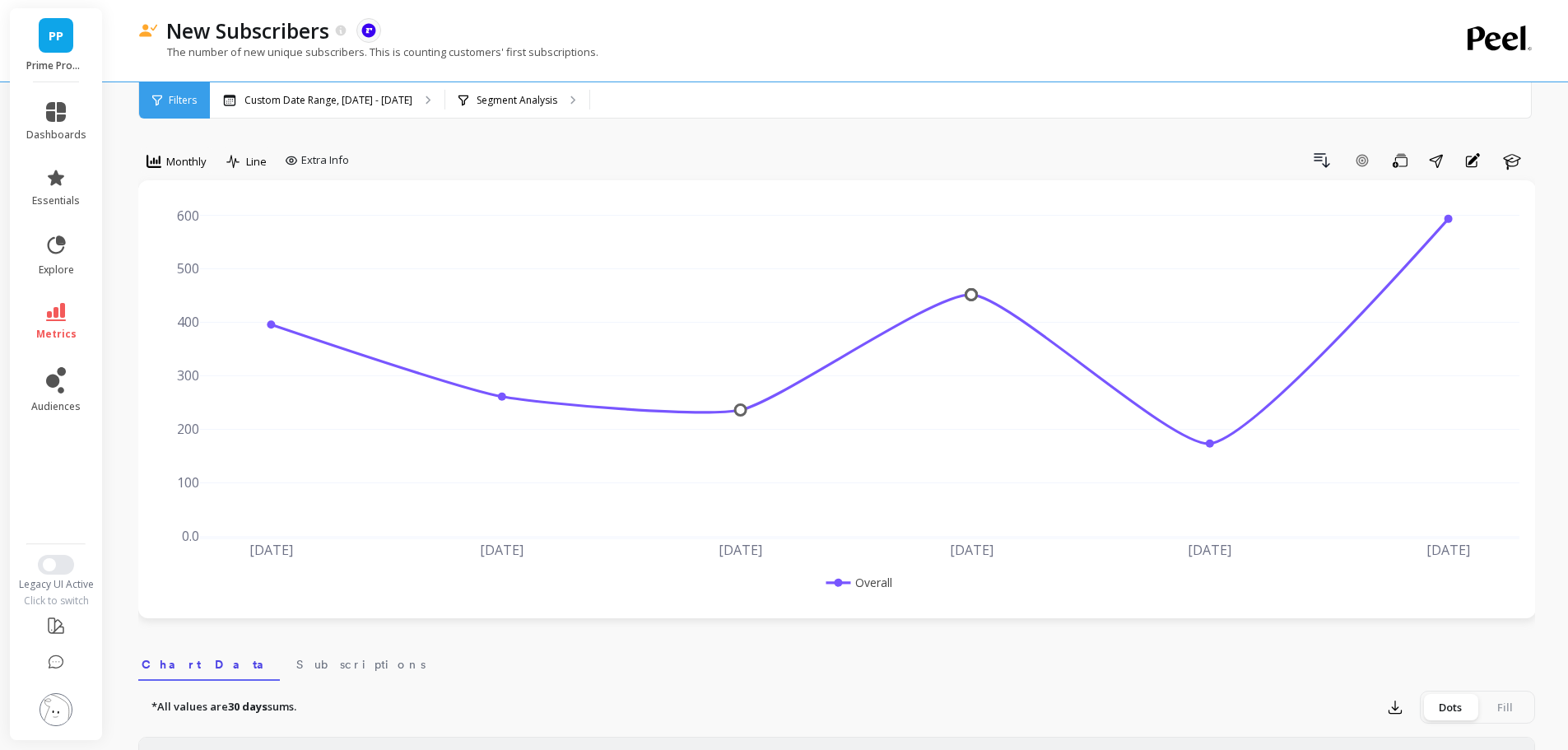
click at [65, 328] on span "metrics" at bounding box center [56, 334] width 41 height 14
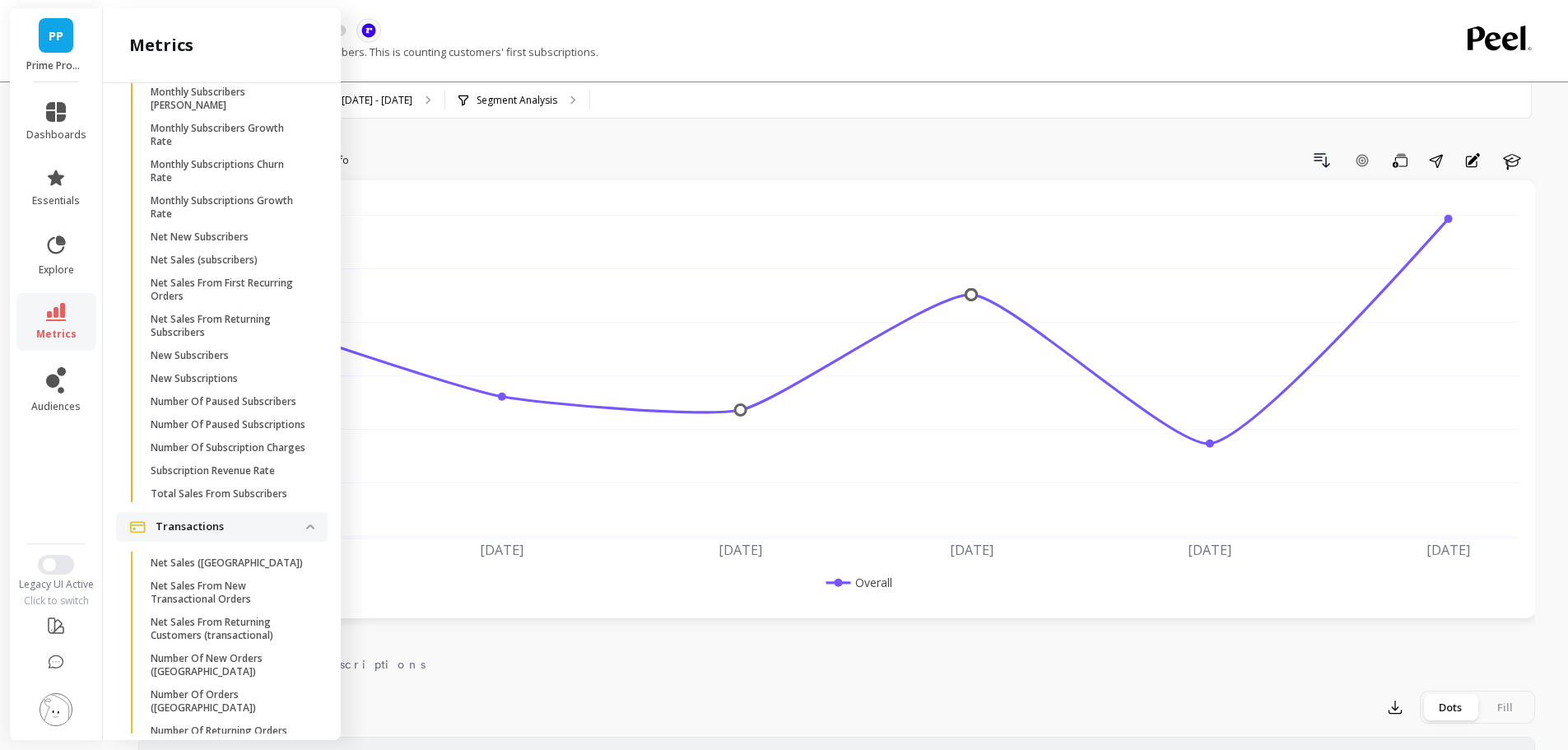
scroll to position [4493, 0]
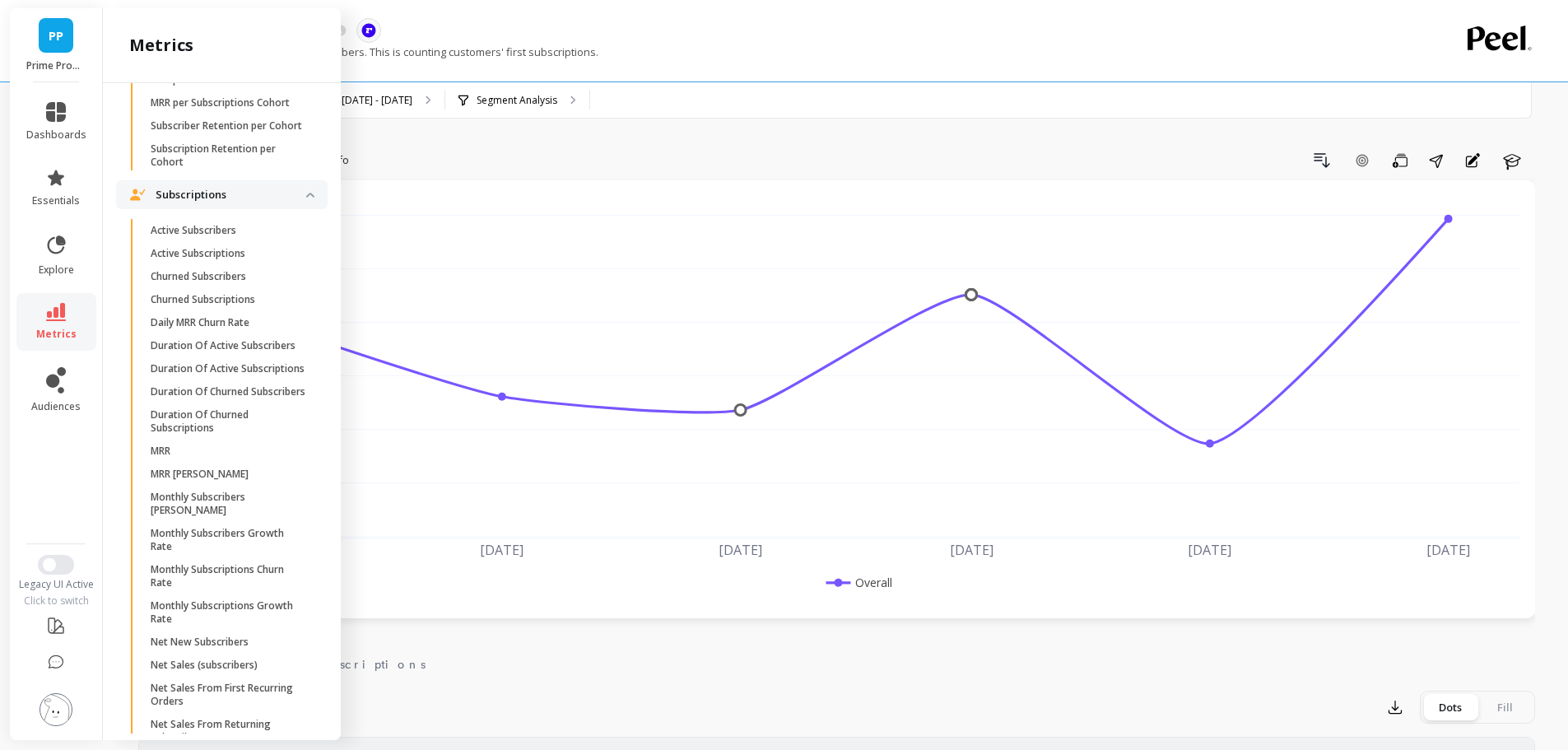
click at [237, 283] on p "Churned Subscribers" at bounding box center [198, 277] width 96 height 14
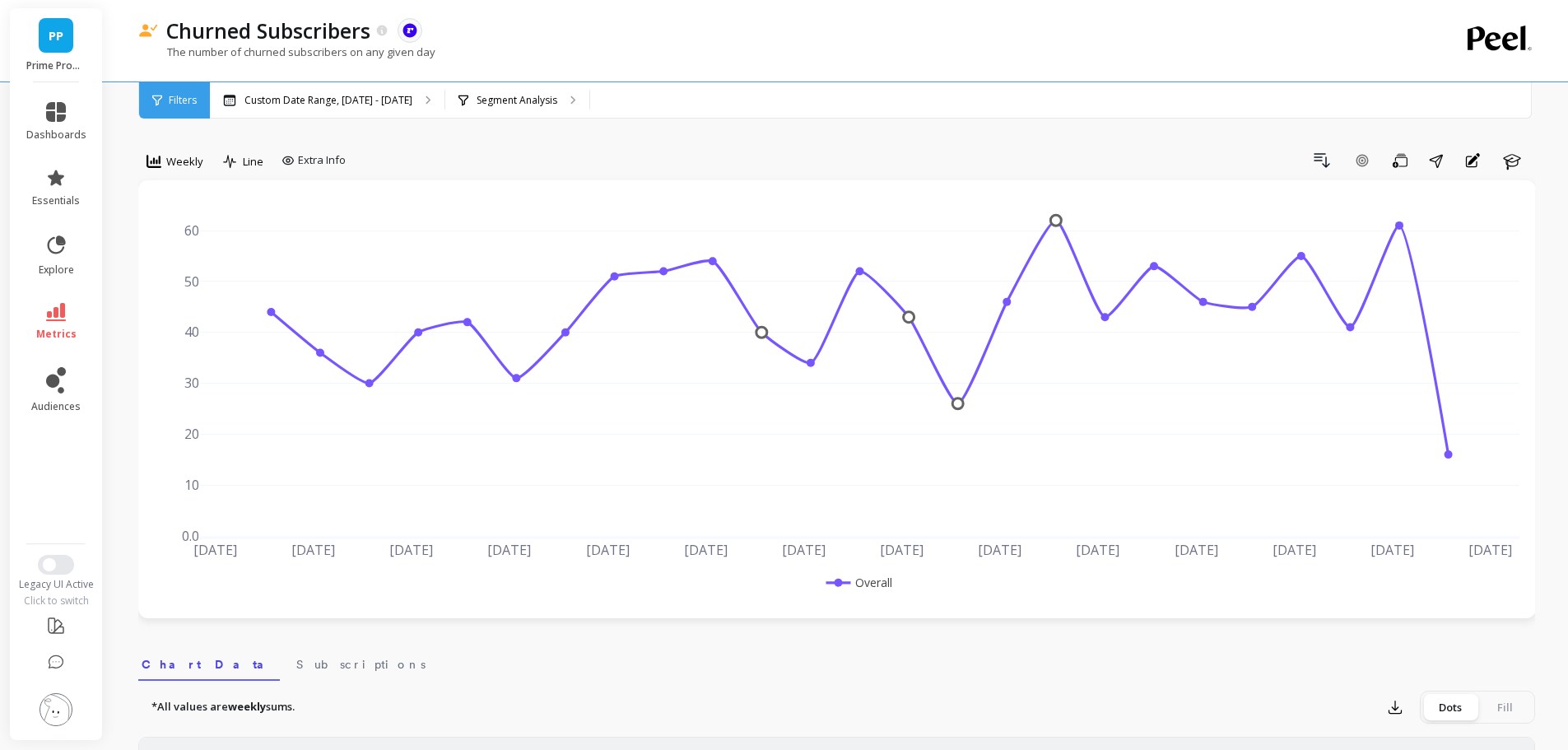
click at [185, 173] on div "Weekly" at bounding box center [174, 161] width 67 height 28
click at [194, 293] on div "Monthly" at bounding box center [199, 293] width 94 height 16
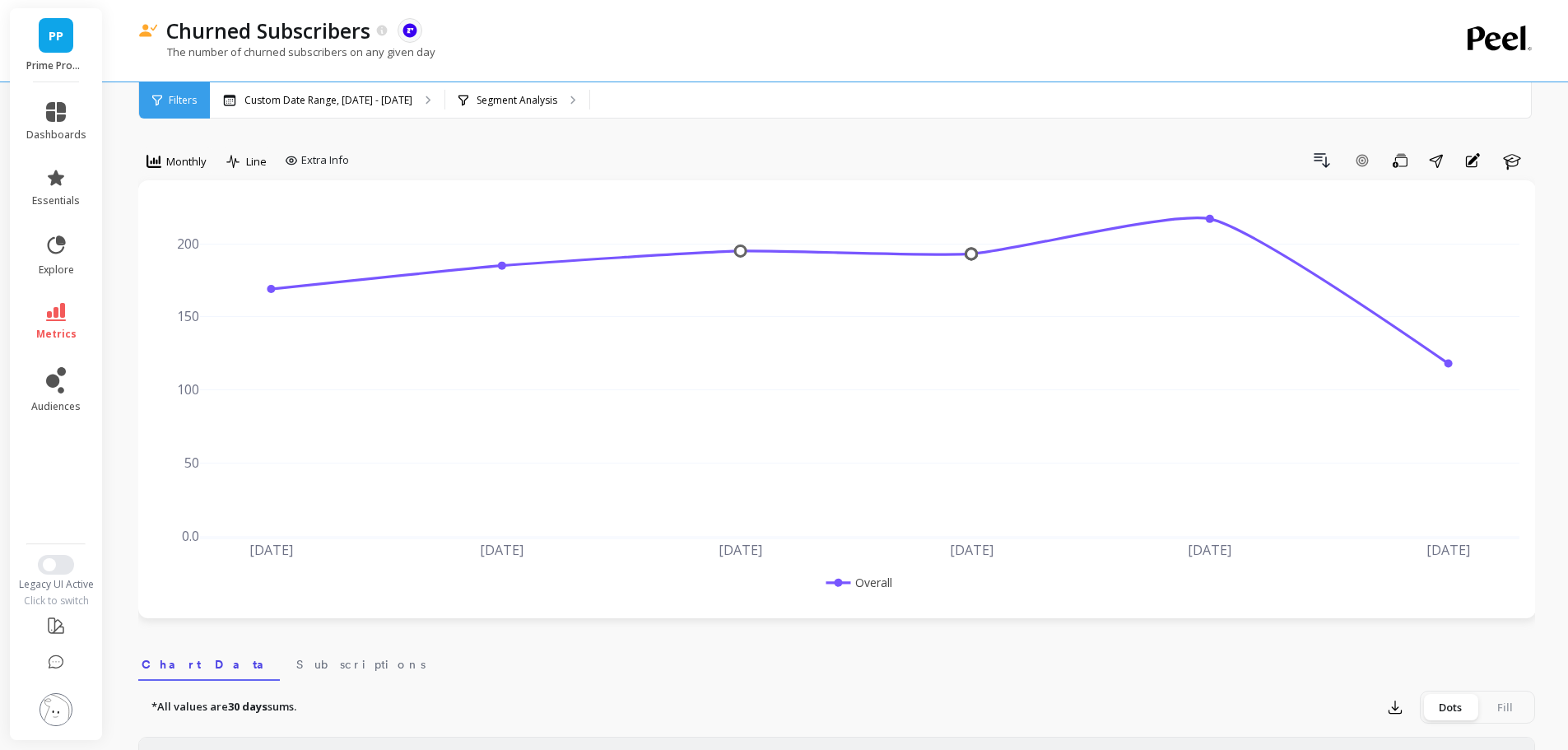
click at [57, 322] on link "metrics" at bounding box center [56, 322] width 60 height 38
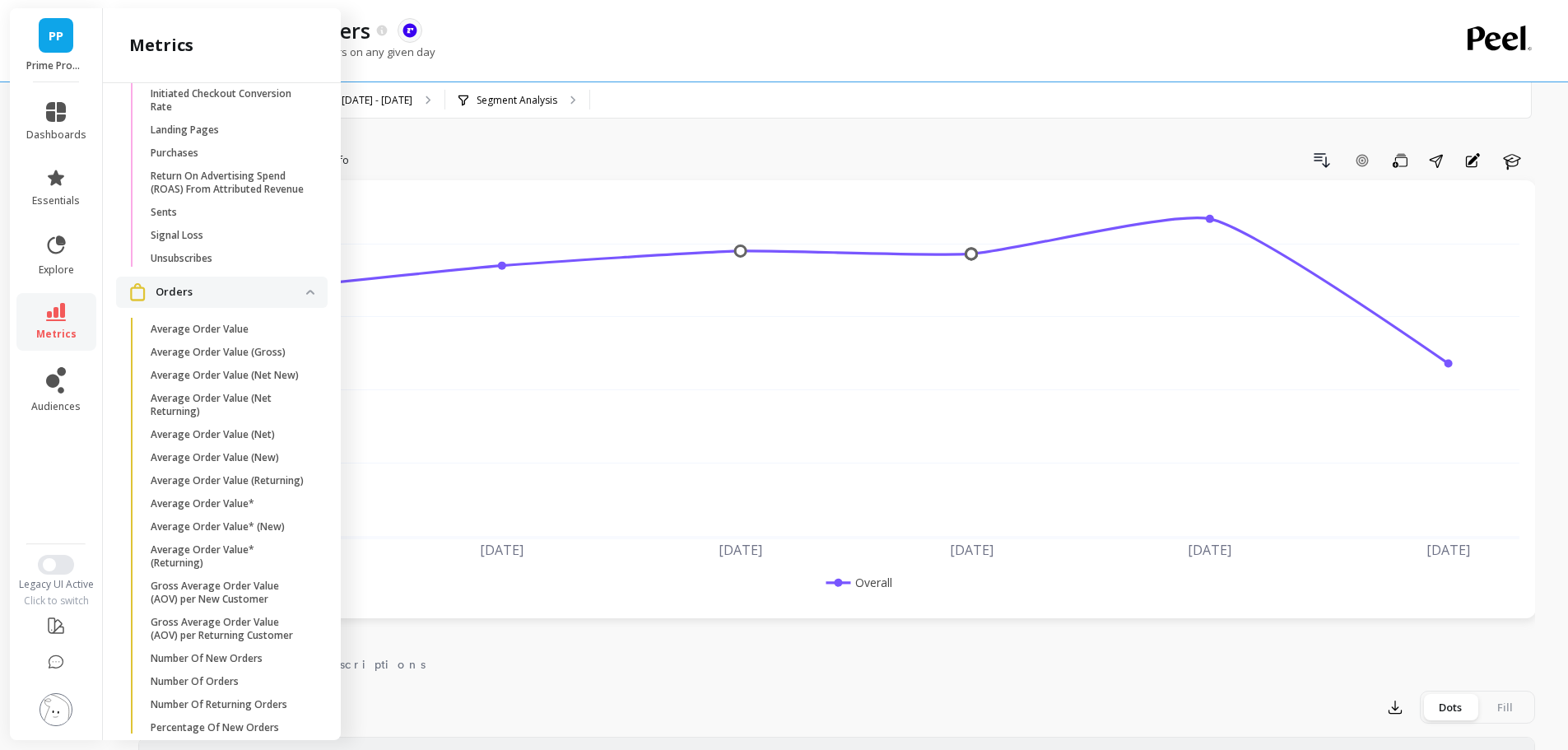
scroll to position [4898, 0]
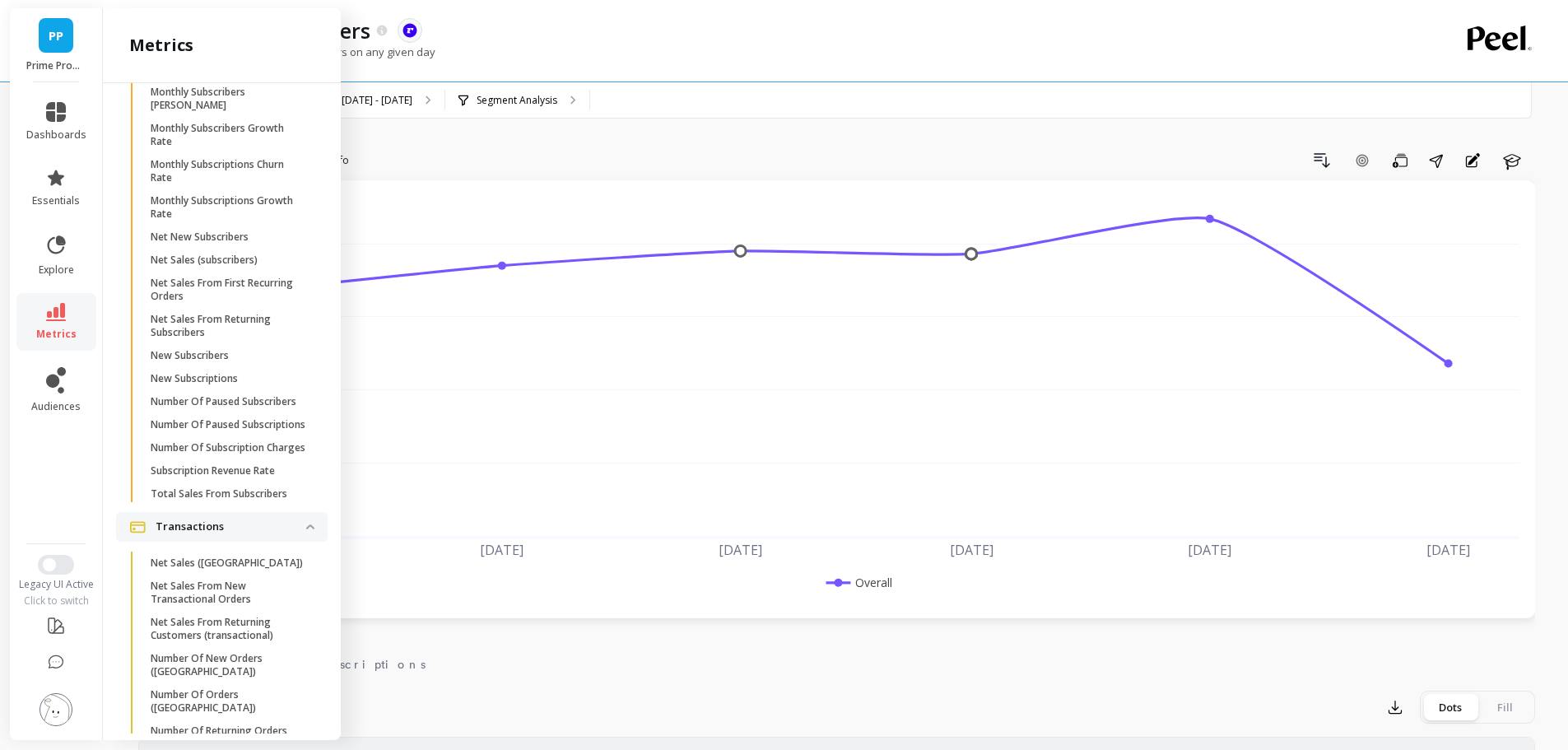
click at [221, 243] on p "Net New Subscribers" at bounding box center [199, 237] width 98 height 14
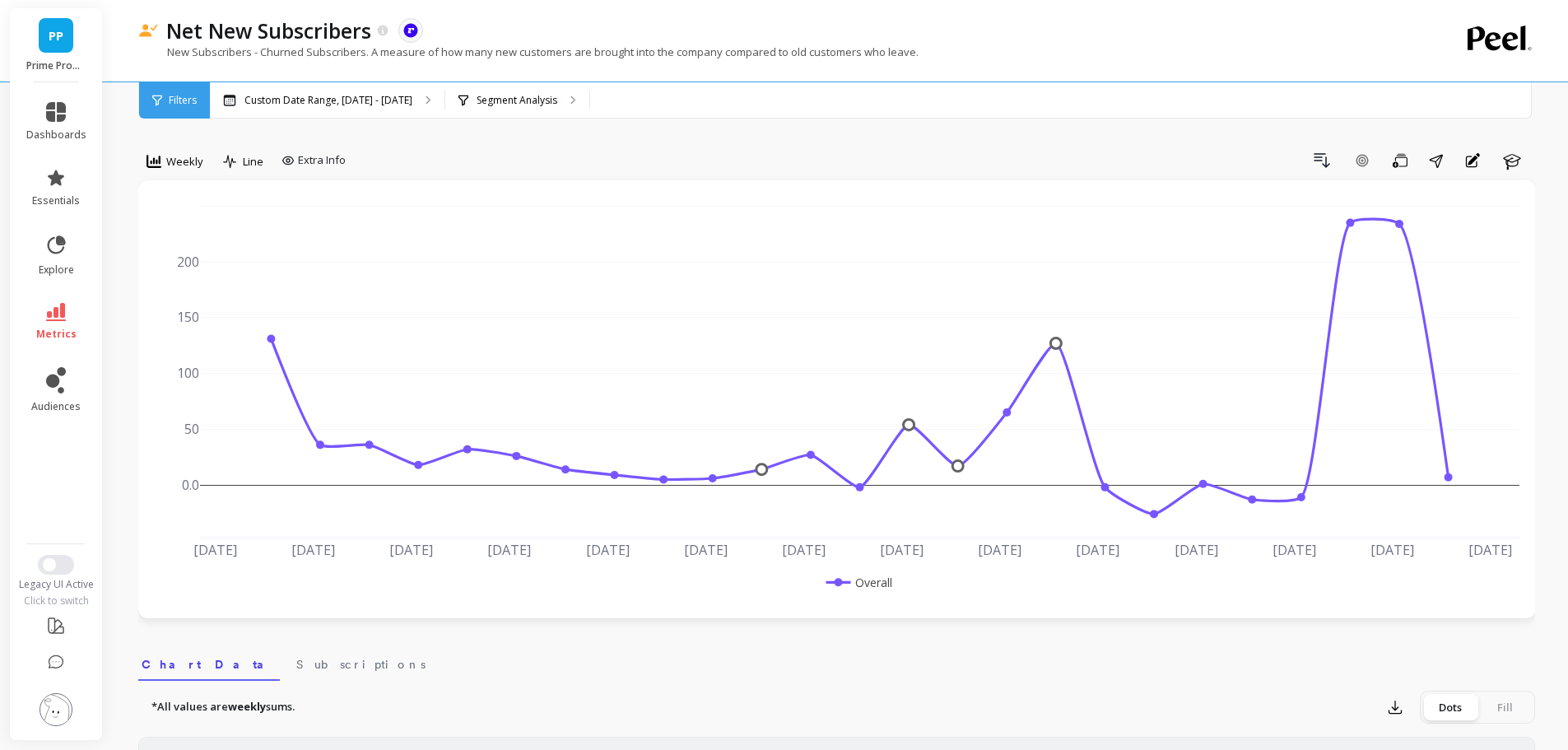
click at [183, 172] on div "Weekly" at bounding box center [174, 161] width 67 height 28
click at [197, 294] on div "Monthly" at bounding box center [199, 293] width 94 height 16
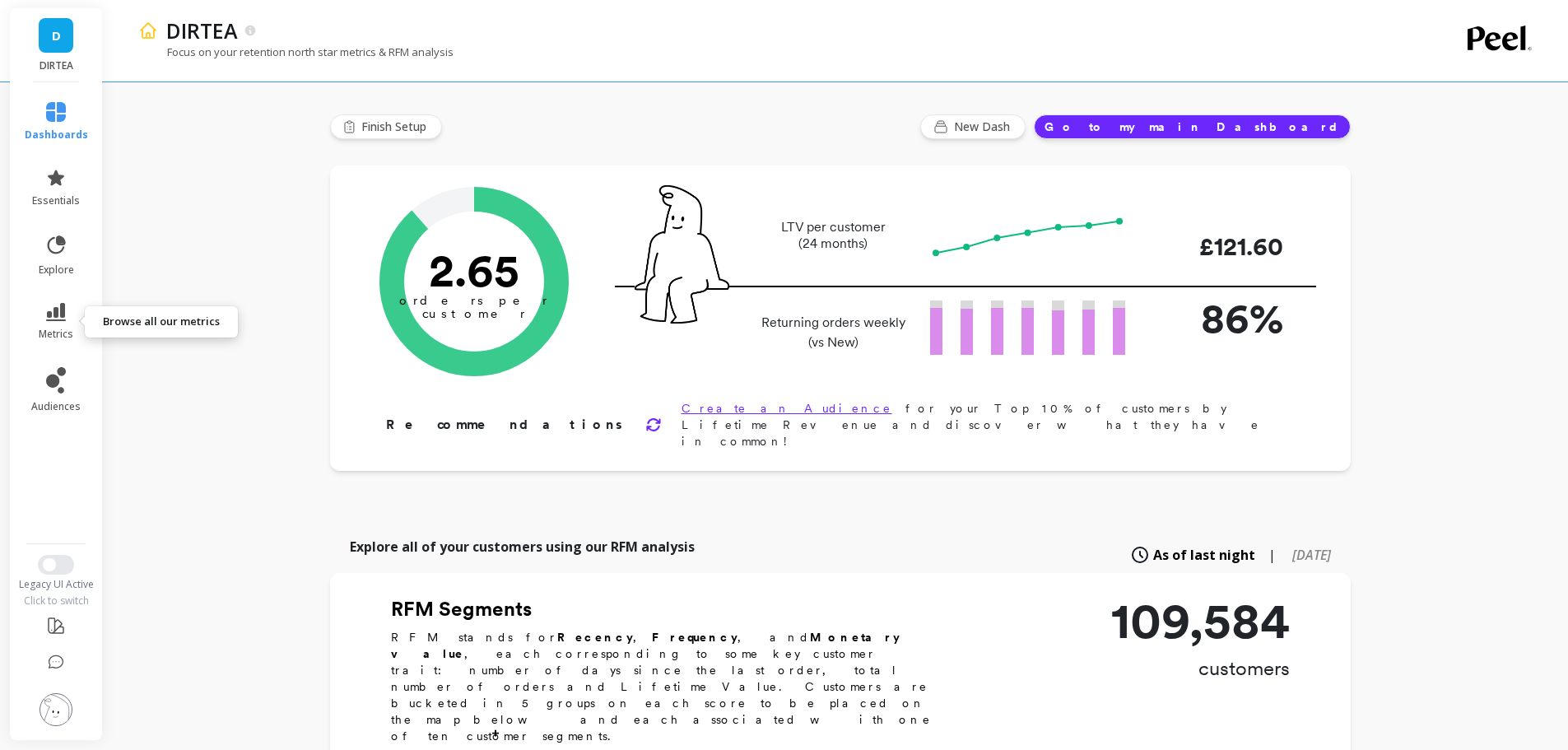
click at [70, 307] on link "metrics" at bounding box center [55, 322] width 63 height 38
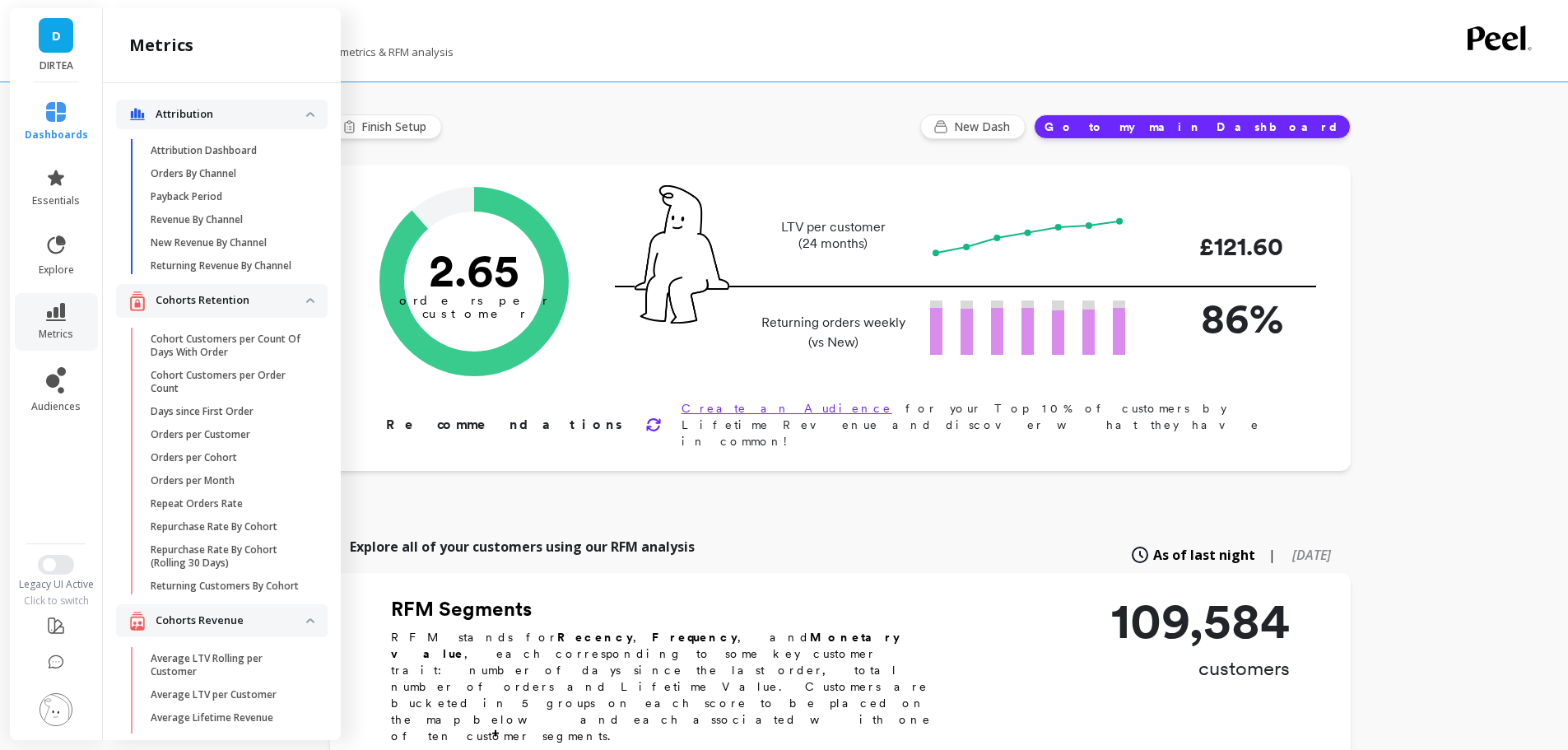
scroll to position [4898, 0]
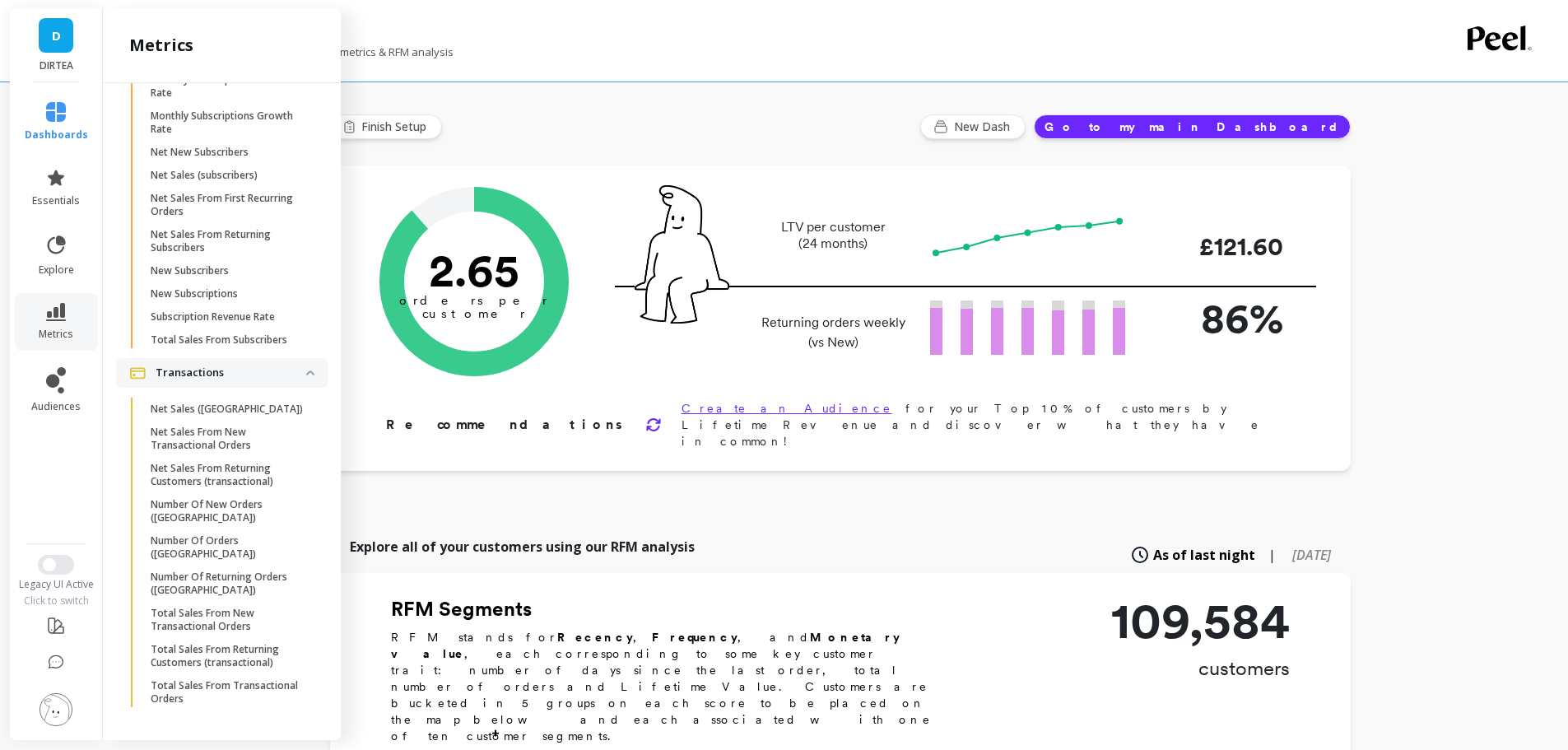
click at [205, 277] on p "New Subscribers" at bounding box center [189, 271] width 78 height 14
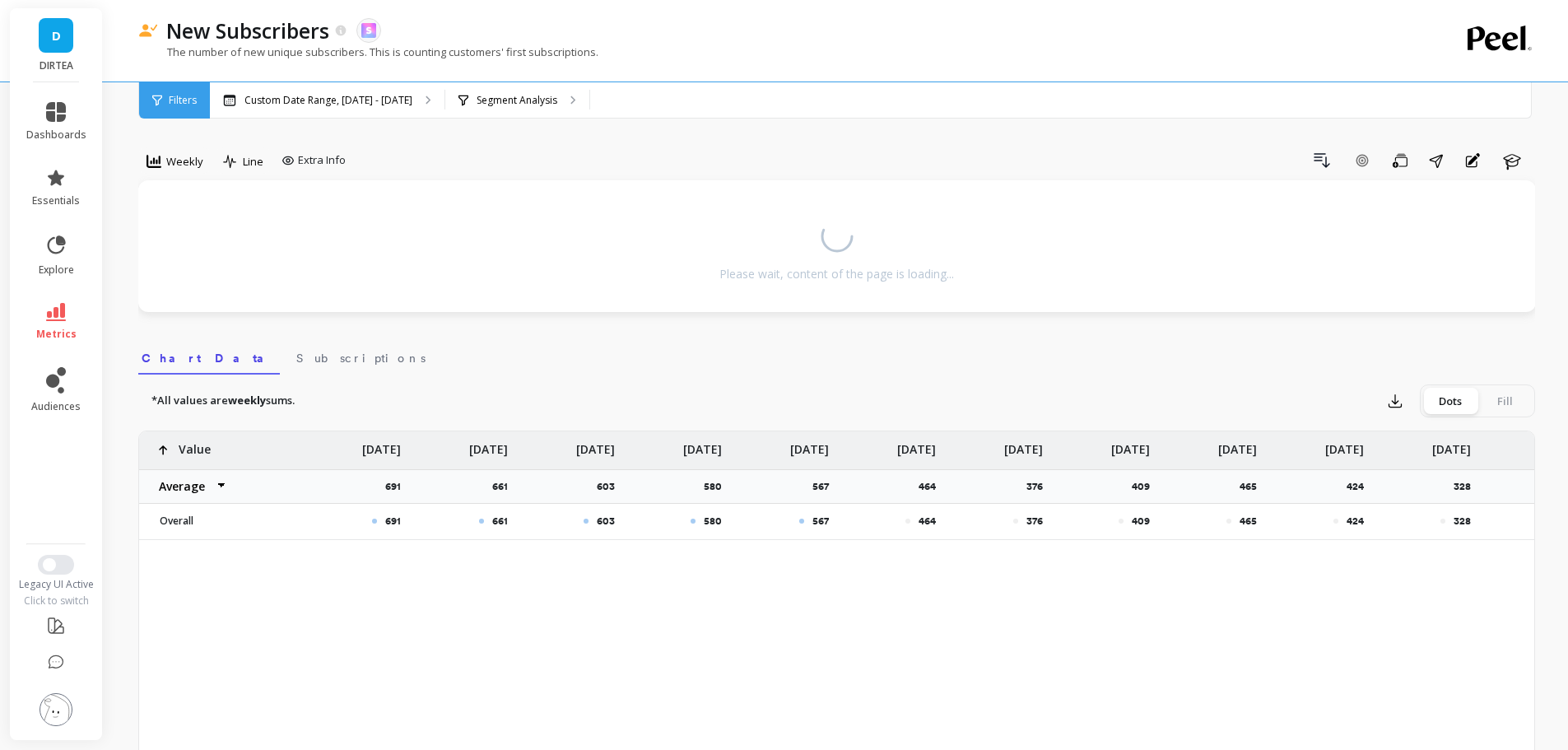
click at [187, 161] on span "Weekly" at bounding box center [185, 162] width 37 height 16
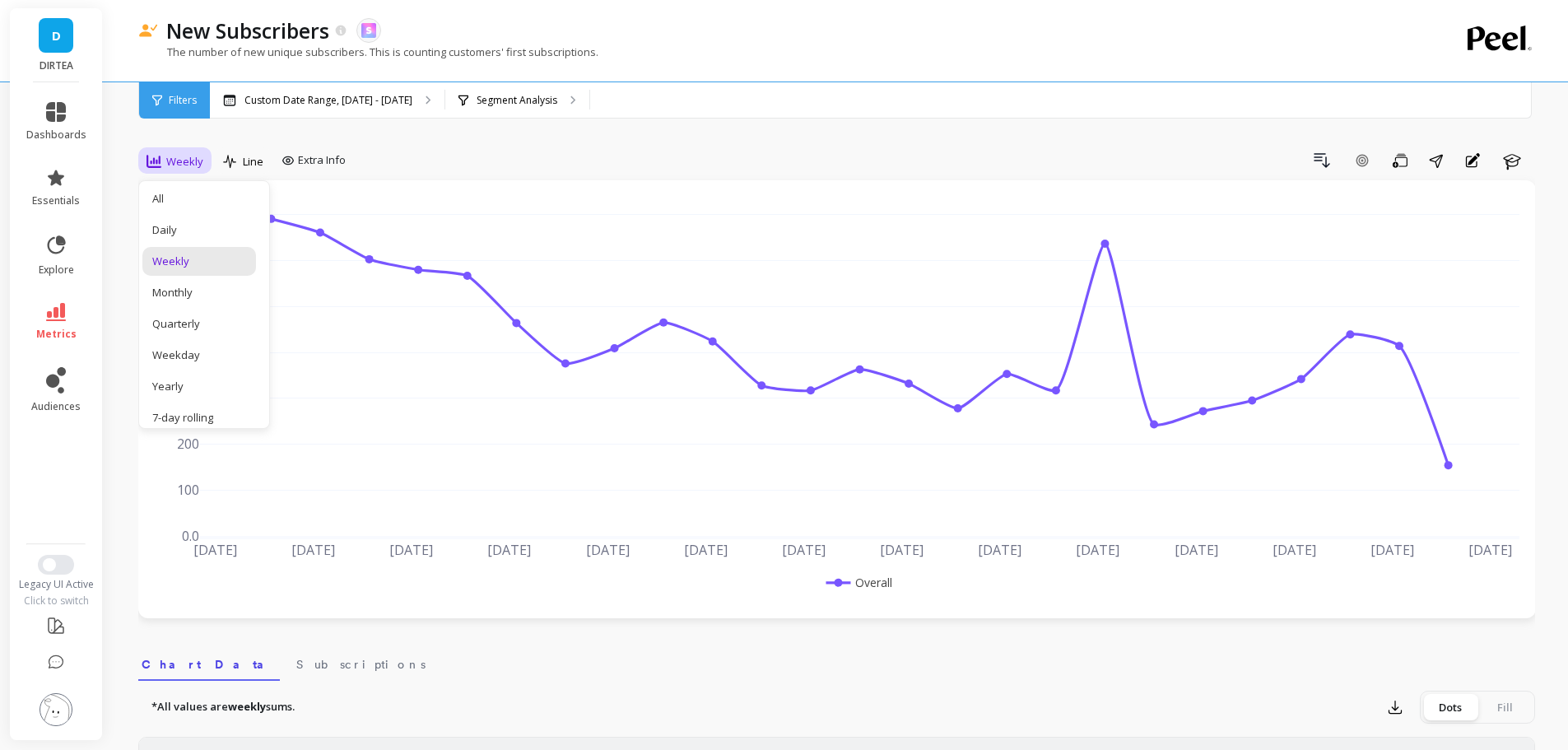
click at [216, 290] on div "Monthly" at bounding box center [199, 293] width 94 height 16
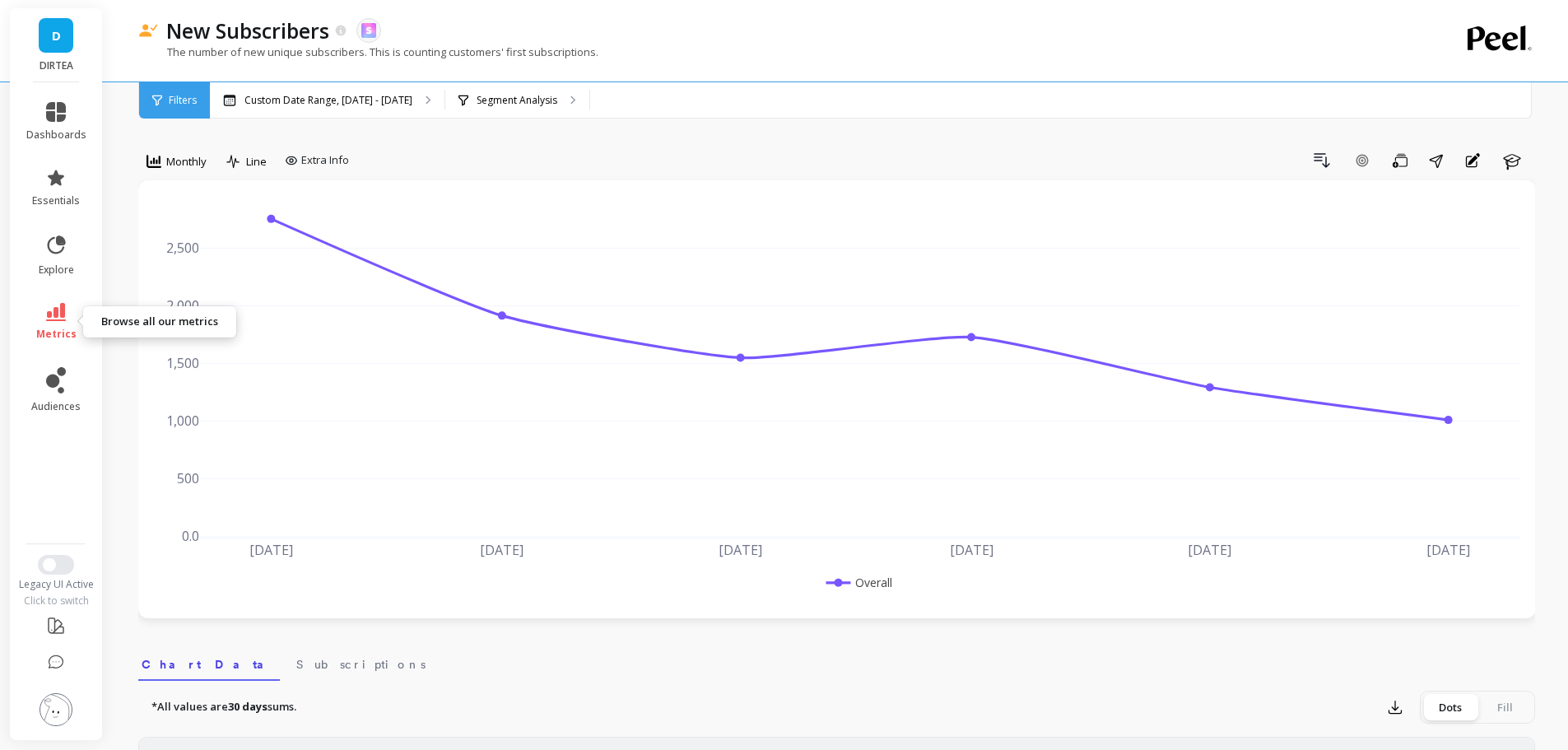
click at [59, 321] on link "metrics" at bounding box center [56, 322] width 60 height 38
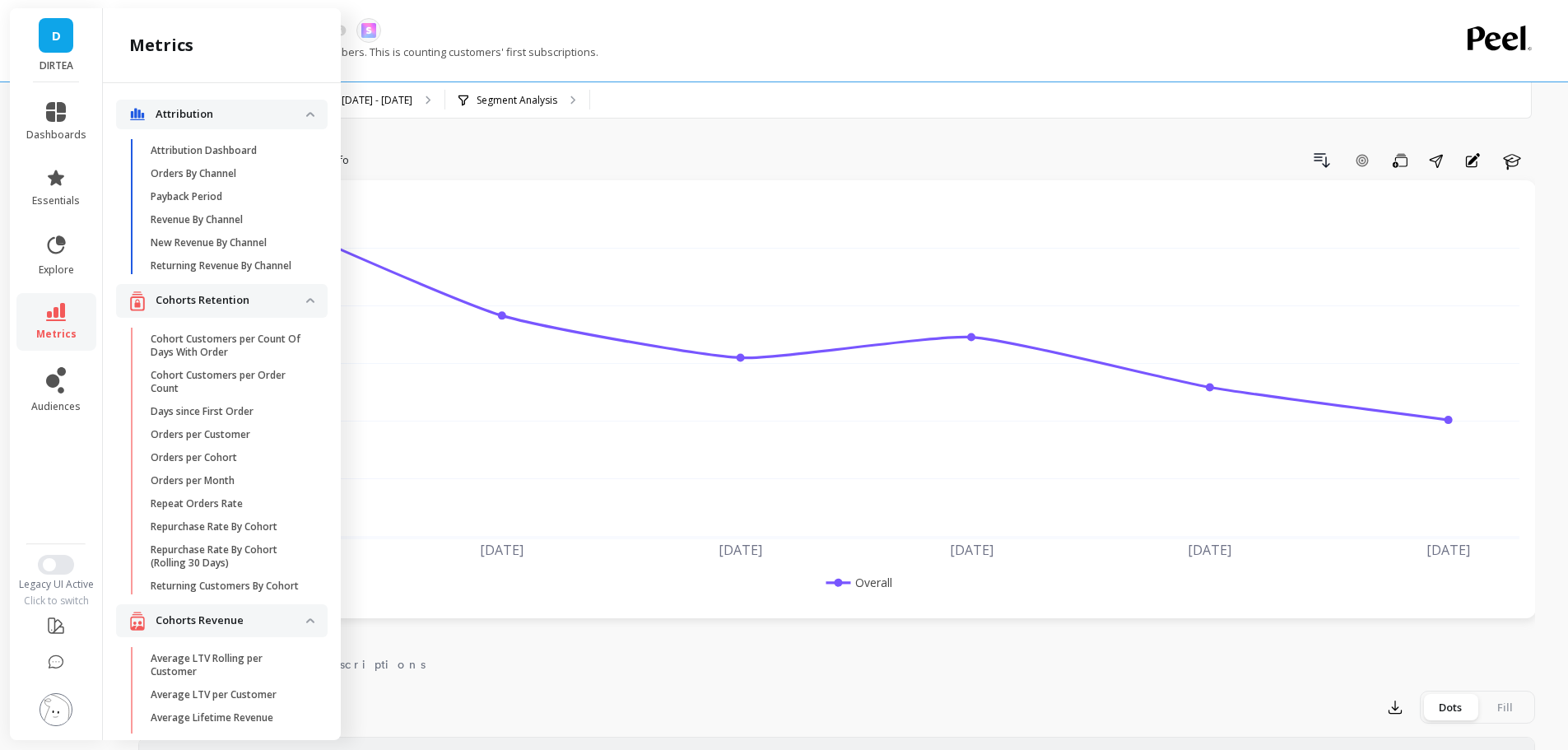
scroll to position [4872, 0]
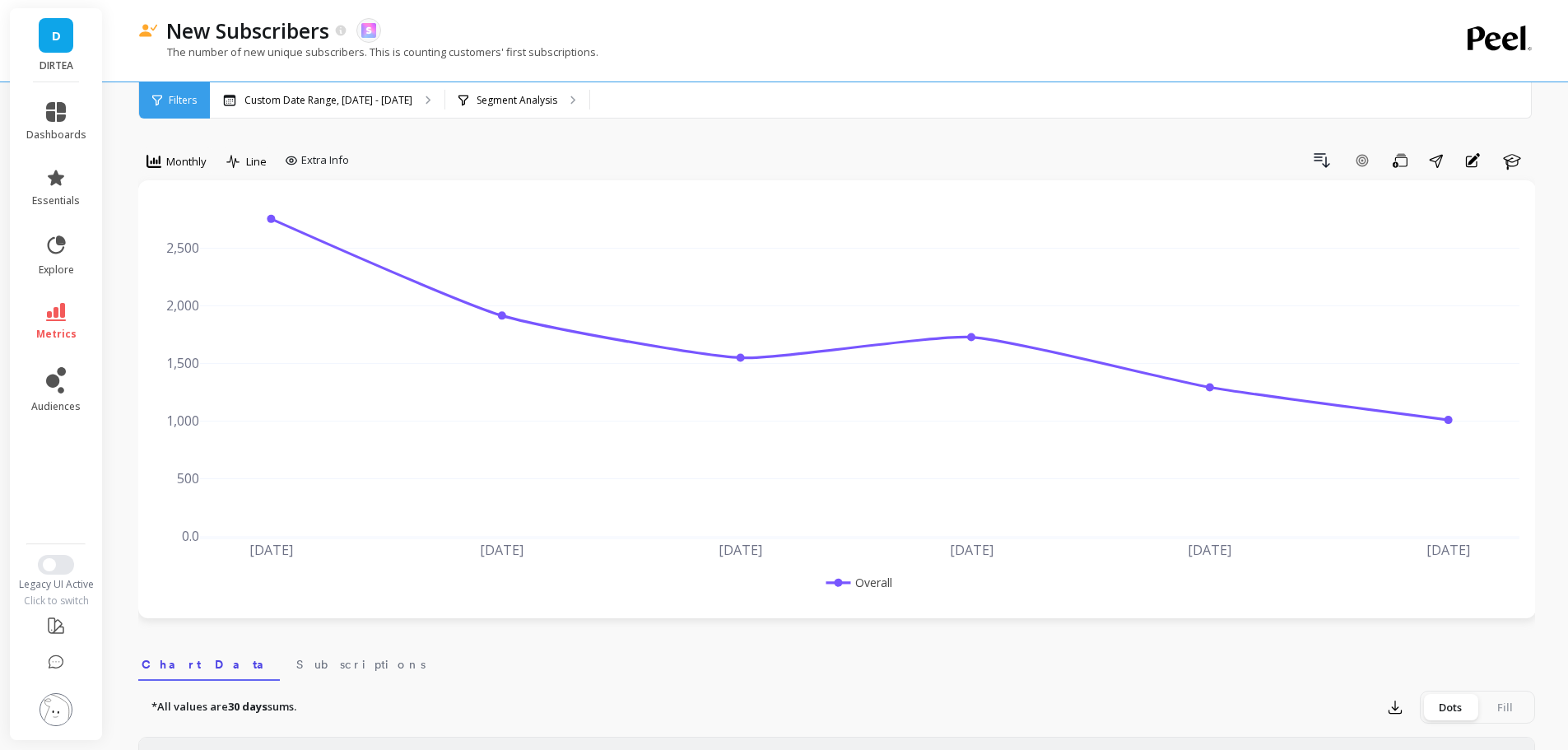
click at [49, 311] on icon at bounding box center [56, 312] width 19 height 18
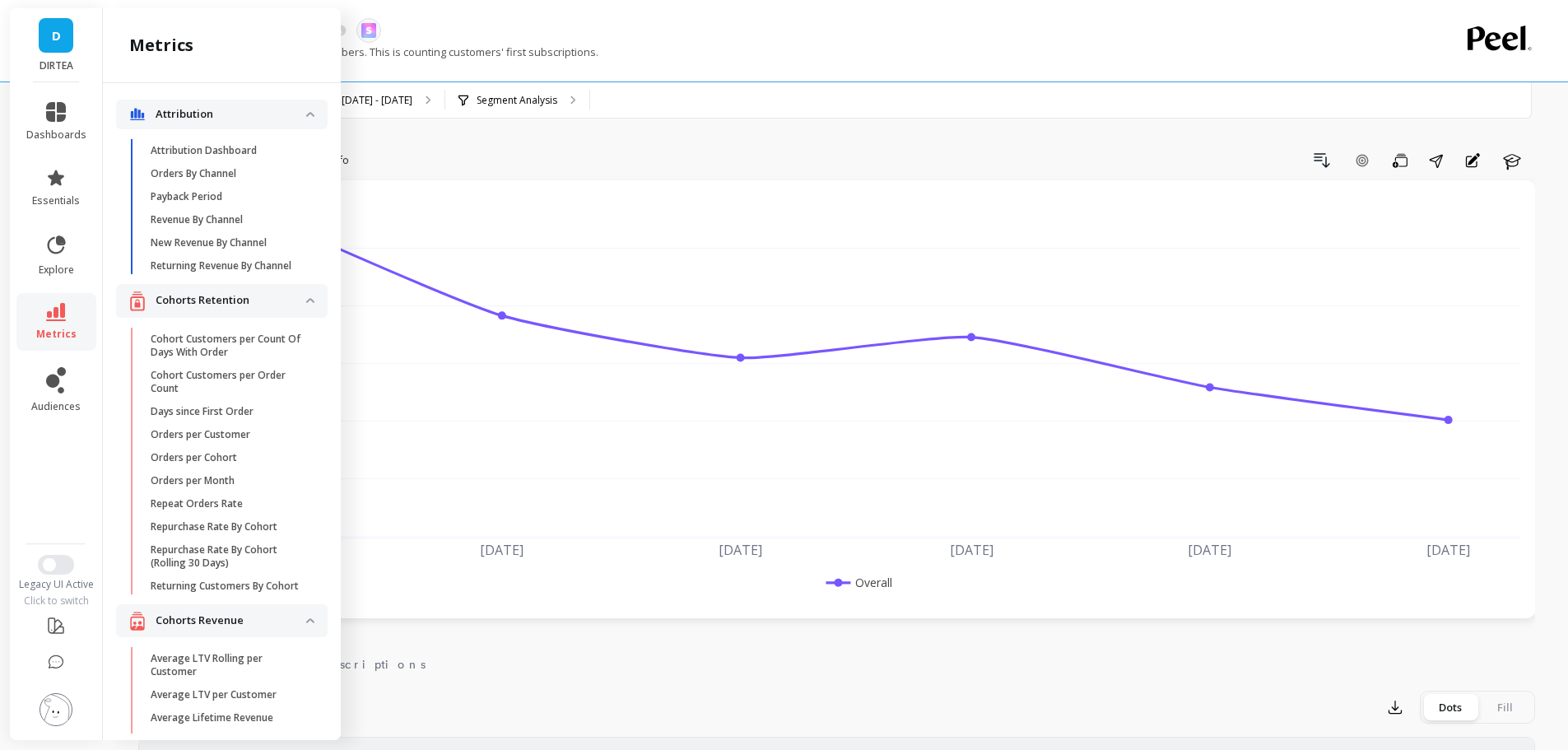
scroll to position [4846, 0]
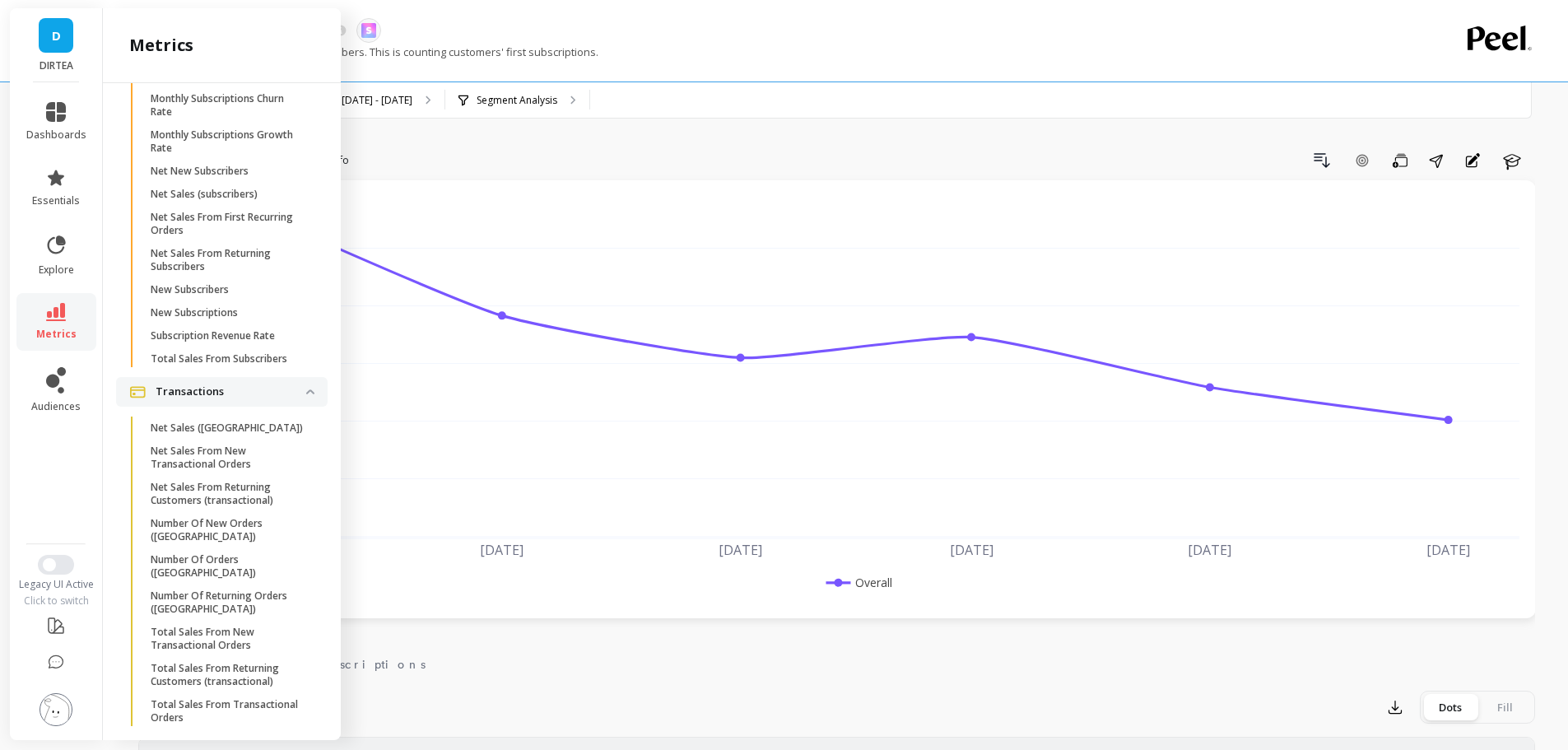
click at [222, 177] on p "Net New Subscribers" at bounding box center [199, 172] width 98 height 14
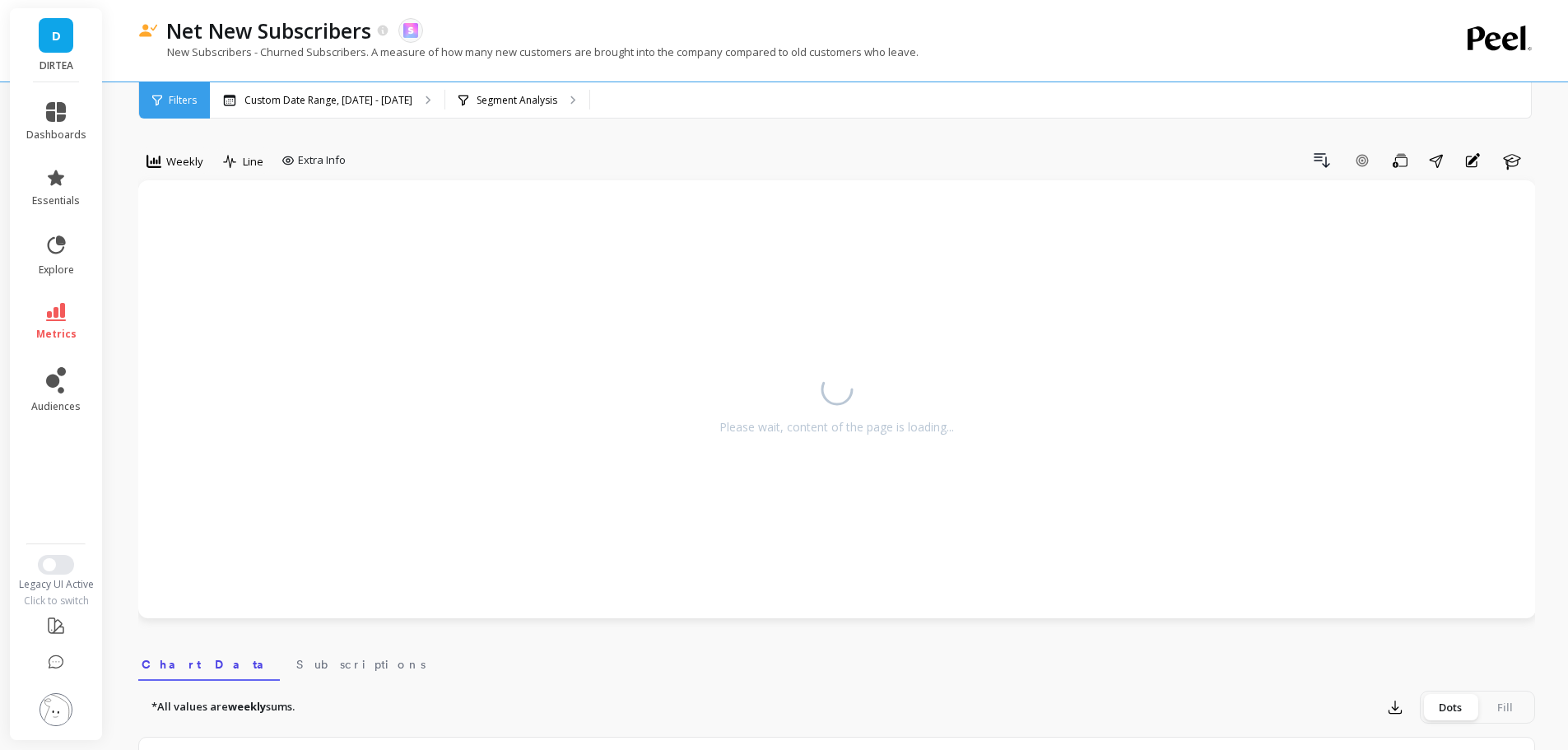
click at [156, 162] on icon at bounding box center [153, 161] width 15 height 15
click at [204, 293] on div "Monthly" at bounding box center [199, 293] width 94 height 16
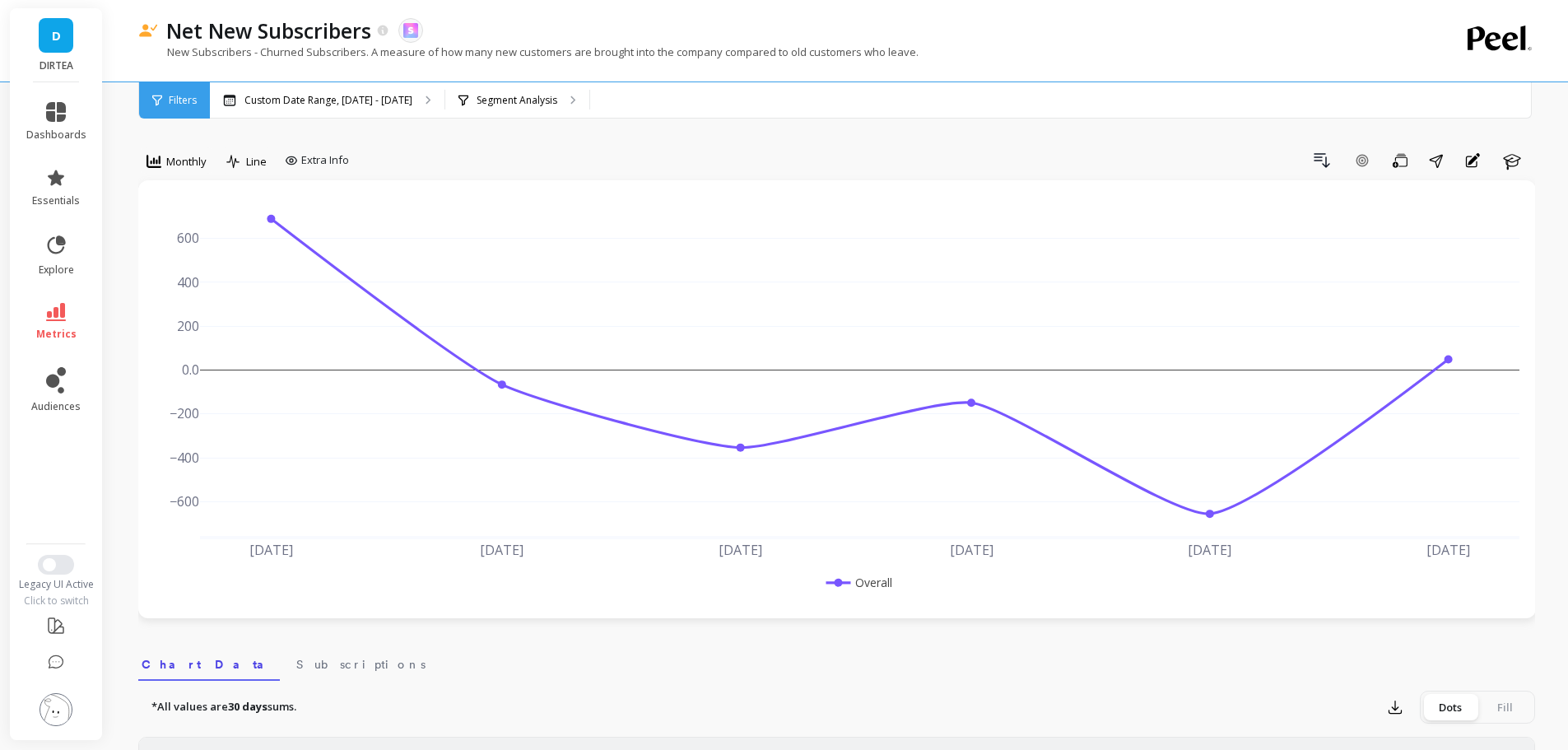
click at [69, 708] on img at bounding box center [56, 709] width 33 height 33
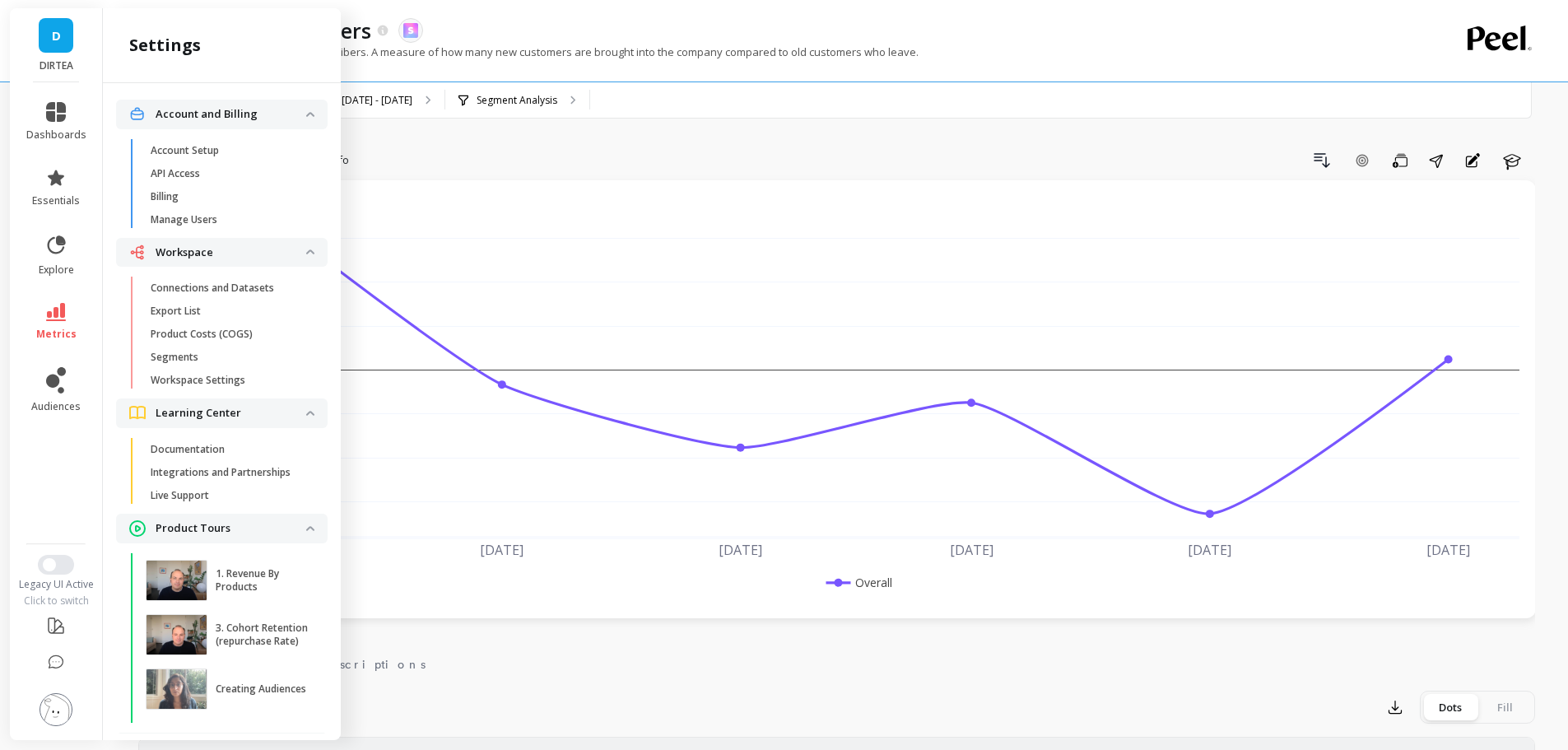
click at [218, 285] on p "Connections and Datasets" at bounding box center [211, 289] width 123 height 14
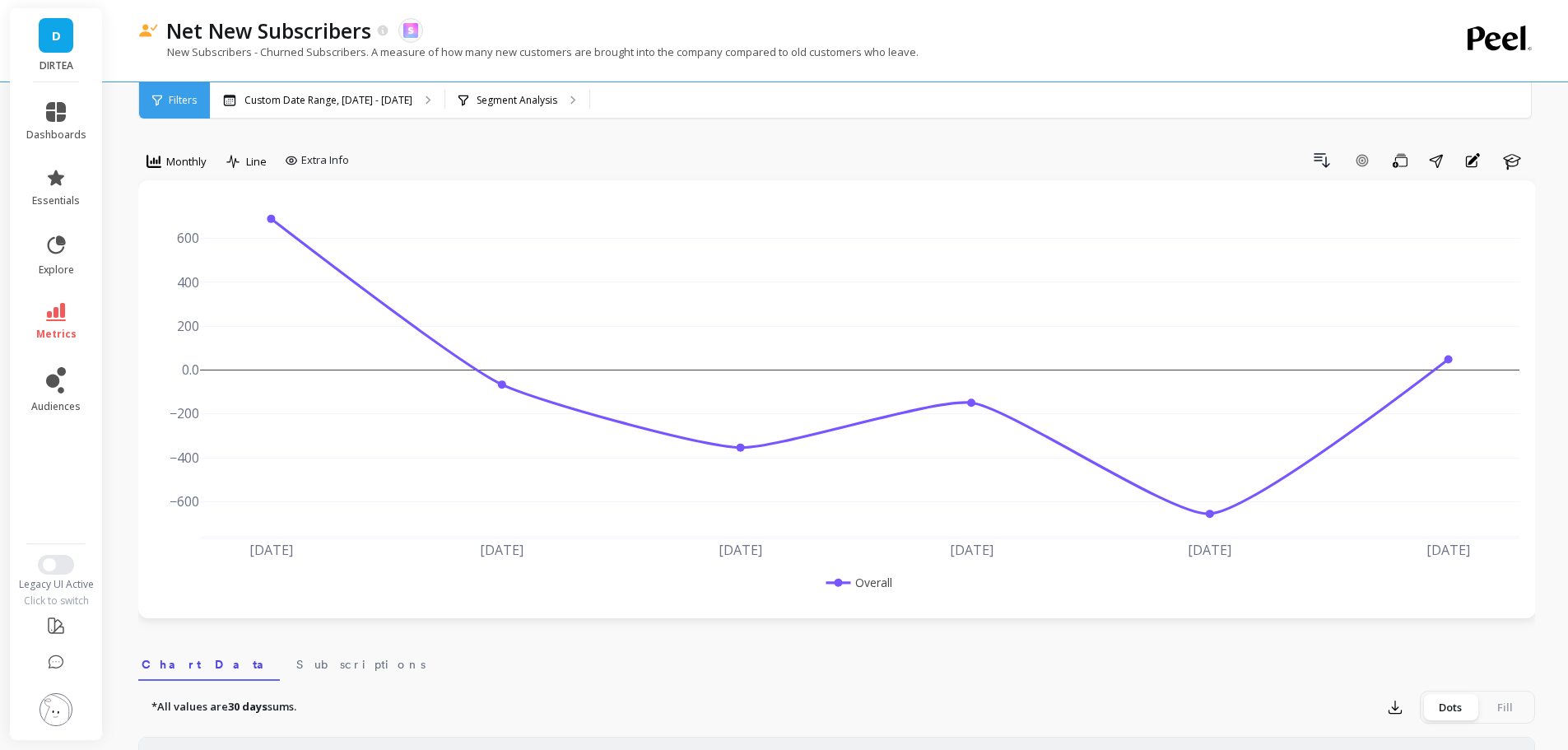
scroll to position [82, 0]
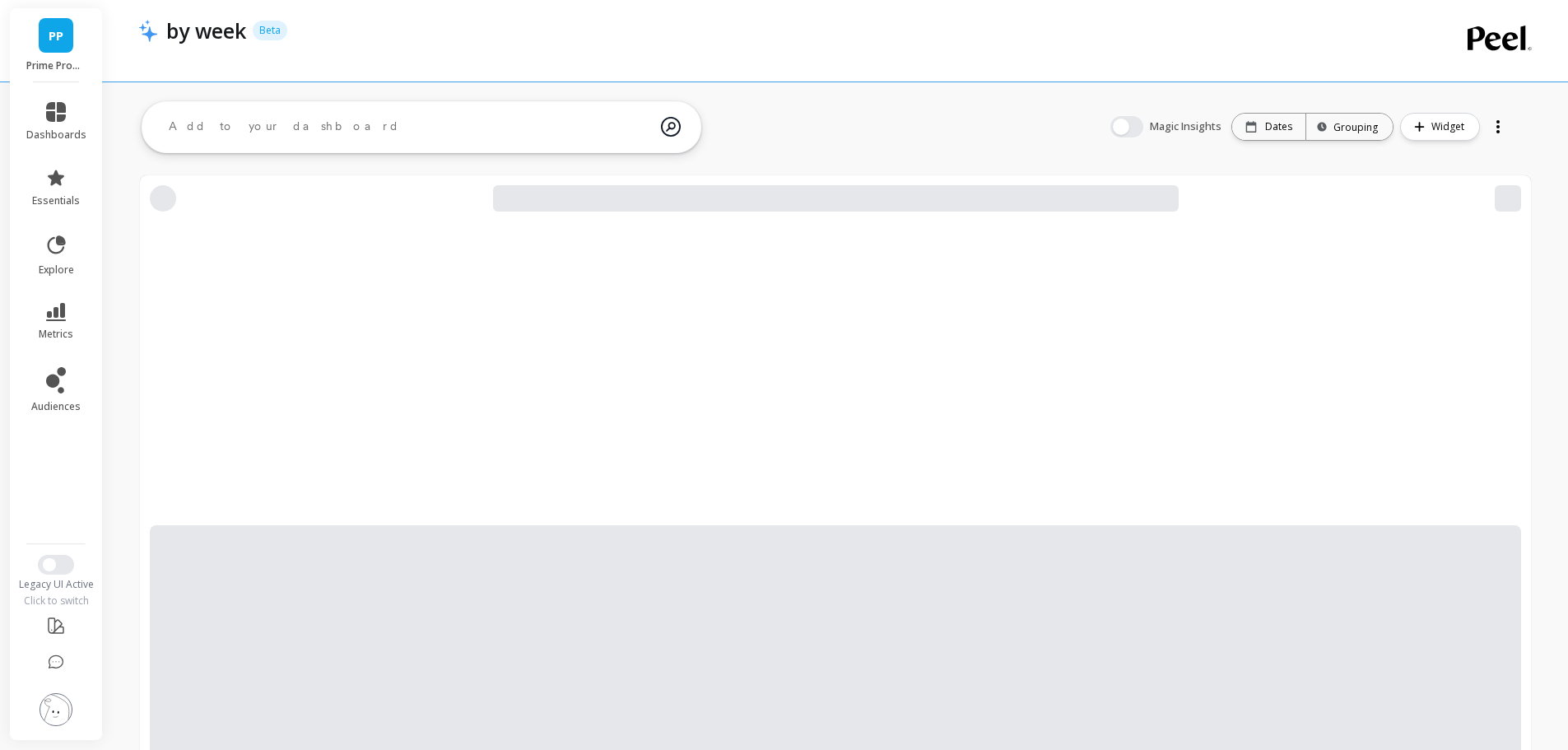
click at [61, 710] on img at bounding box center [56, 709] width 33 height 33
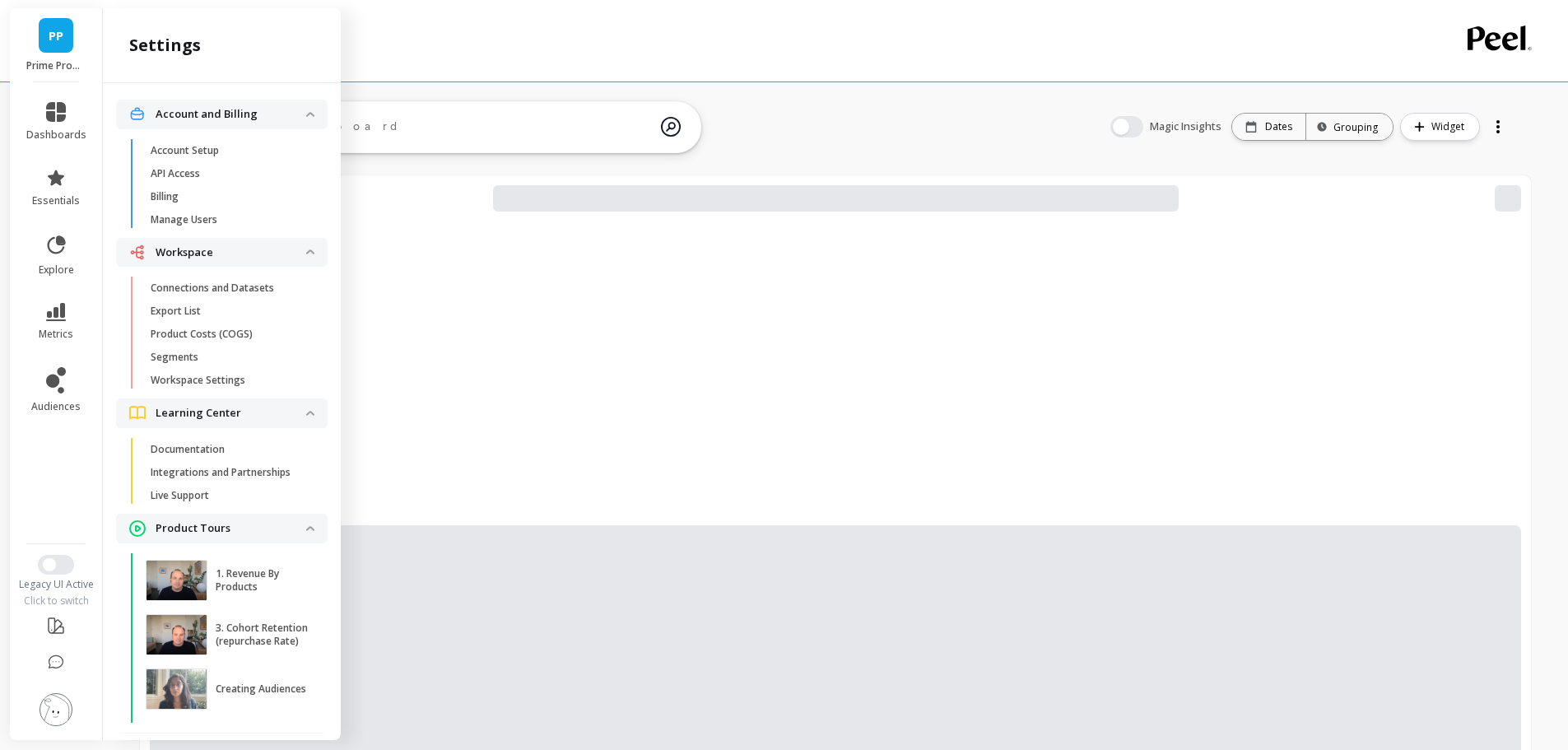
click at [196, 190] on span "Billing" at bounding box center [229, 197] width 157 height 14
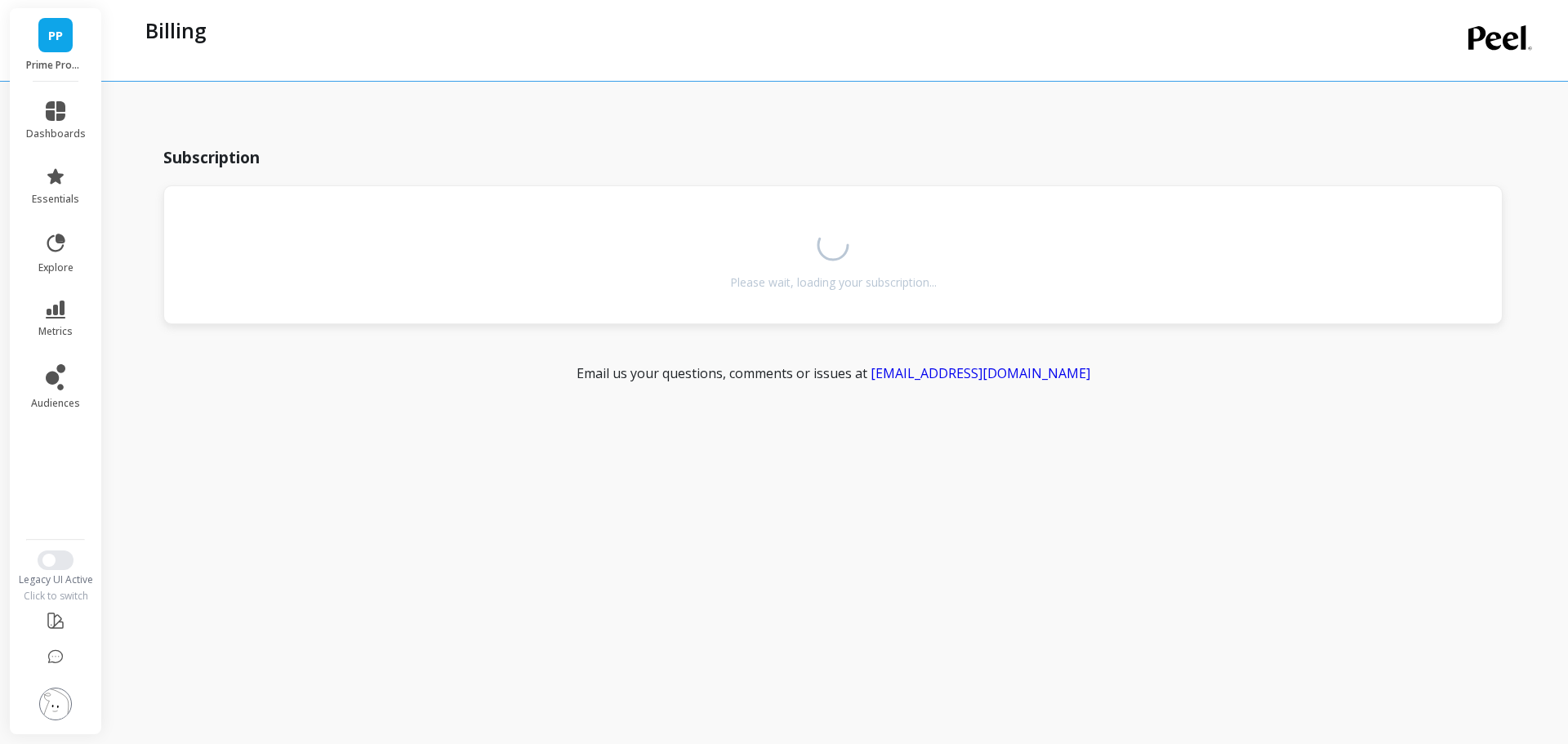
click at [59, 707] on img at bounding box center [56, 704] width 33 height 33
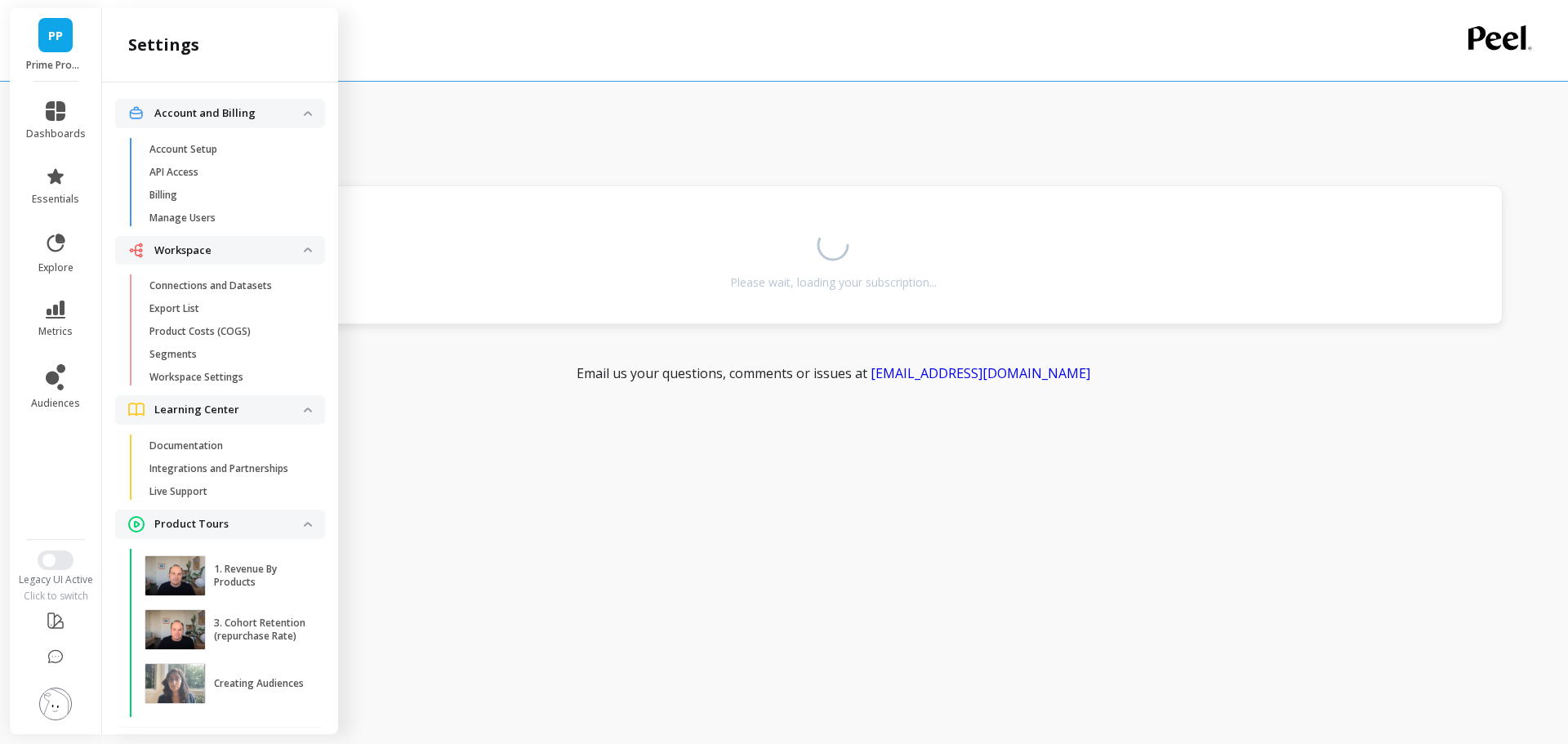
click at [230, 287] on p "Connections and Datasets" at bounding box center [210, 286] width 122 height 13
